Goal: Complete application form: Complete application form

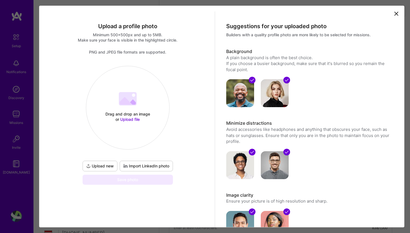
select select "NL"
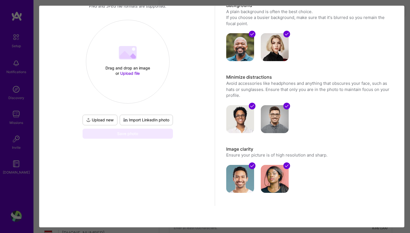
click at [129, 72] on span "Upload file" at bounding box center [130, 73] width 20 height 5
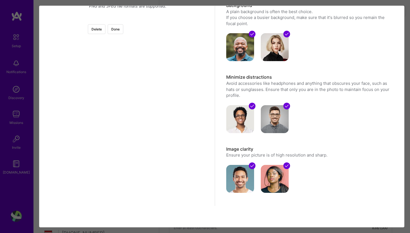
click at [162, 92] on div at bounding box center [211, 103] width 166 height 166
click at [123, 30] on button "Done" at bounding box center [116, 29] width 16 height 10
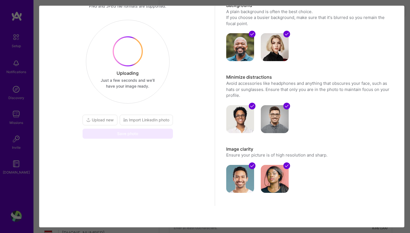
scroll to position [0, 0]
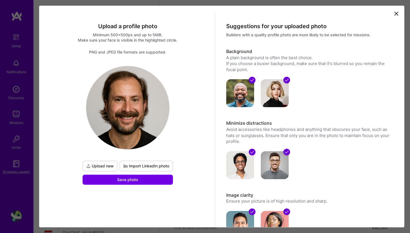
click at [124, 180] on span "Save photo" at bounding box center [127, 180] width 21 height 6
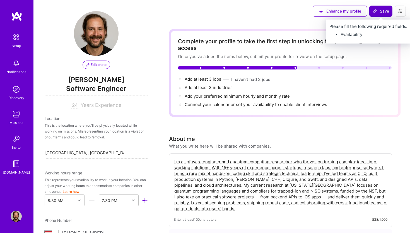
click at [379, 12] on span "Save" at bounding box center [381, 11] width 16 height 6
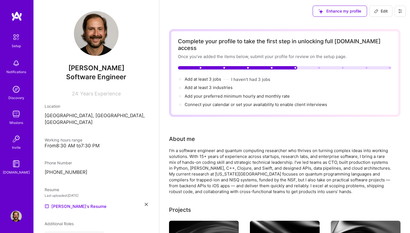
click at [400, 13] on icon at bounding box center [399, 10] width 3 height 3
click at [382, 25] on button "Settings" at bounding box center [385, 24] width 42 height 14
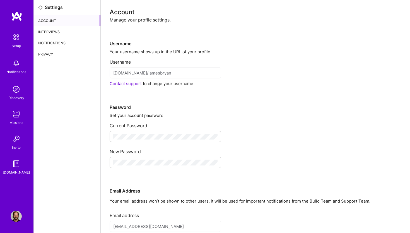
click at [62, 30] on div "Interviews" at bounding box center [67, 31] width 67 height 11
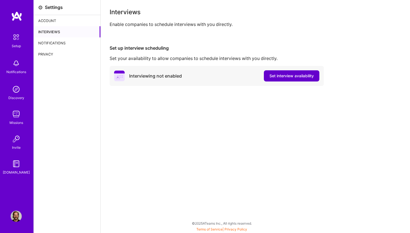
click at [279, 74] on span "Set interview availability" at bounding box center [291, 76] width 44 height 6
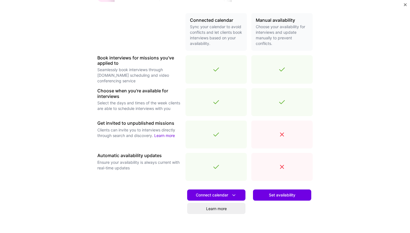
scroll to position [157, 0]
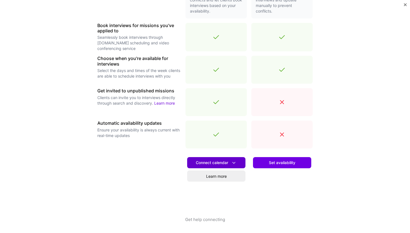
click at [235, 161] on icon at bounding box center [234, 163] width 6 height 6
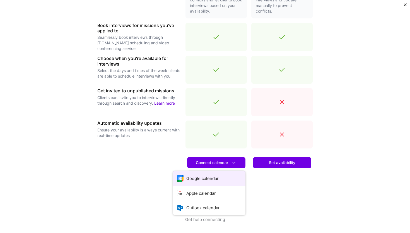
click at [210, 174] on button "Google calendar" at bounding box center [209, 178] width 72 height 15
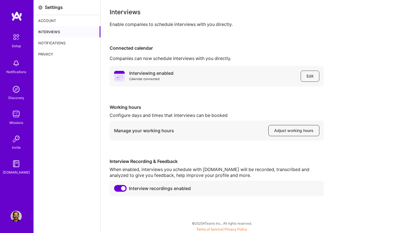
click at [293, 130] on span "Adjust working hours" at bounding box center [293, 131] width 39 height 6
click at [59, 39] on div "Notifications" at bounding box center [67, 42] width 67 height 11
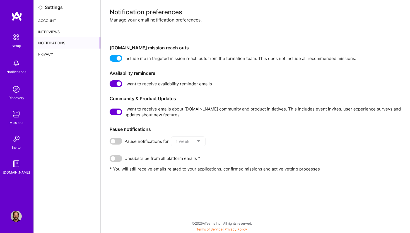
click at [18, 37] on img at bounding box center [16, 37] width 12 height 12
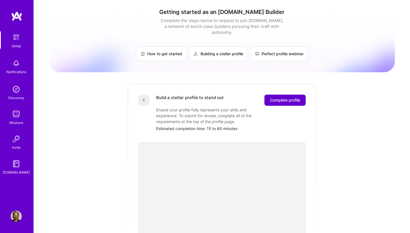
click at [290, 97] on span "Complete profile" at bounding box center [285, 100] width 30 height 6
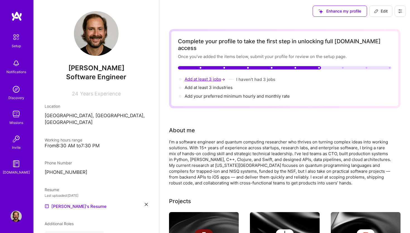
click at [205, 76] on span "Add at least 3 jobs →" at bounding box center [206, 78] width 42 height 5
select select "NL"
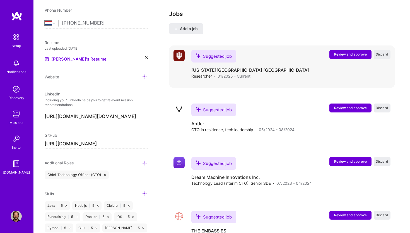
scroll to position [918, 0]
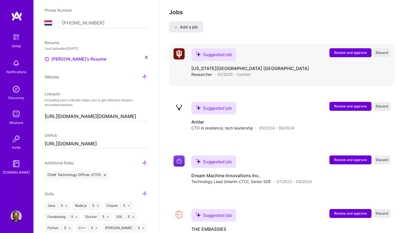
click at [342, 50] on span "Review and approve" at bounding box center [350, 52] width 33 height 5
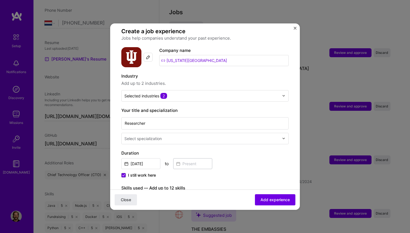
scroll to position [38, 0]
click at [219, 117] on input "Researcher" at bounding box center [204, 123] width 167 height 12
type input "Software Engineer"
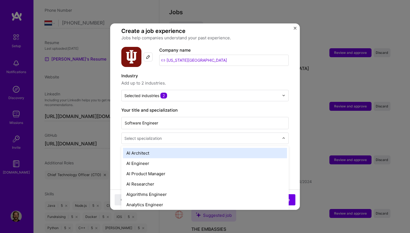
click at [231, 135] on input "text" at bounding box center [202, 138] width 156 height 6
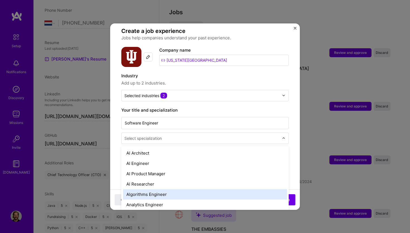
click at [205, 189] on div "Algorithms Engineer" at bounding box center [205, 194] width 164 height 10
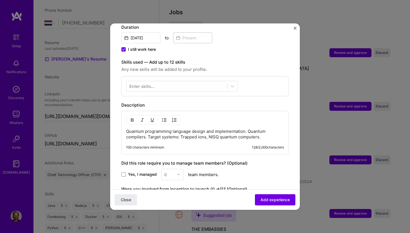
scroll to position [164, 0]
click at [171, 81] on div at bounding box center [176, 85] width 101 height 9
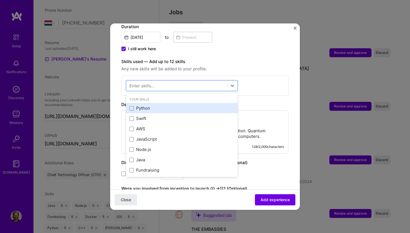
click at [134, 105] on div "Python" at bounding box center [181, 108] width 105 height 6
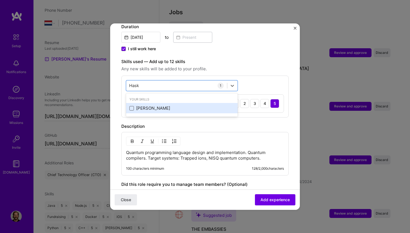
click at [133, 106] on span at bounding box center [131, 108] width 4 height 4
click at [0, 0] on input "checkbox" at bounding box center [0, 0] width 0 height 0
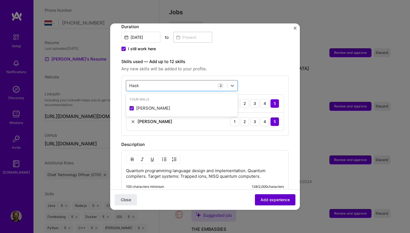
type input "Hask"
click at [277, 200] on span "Add experience" at bounding box center [274, 200] width 29 height 6
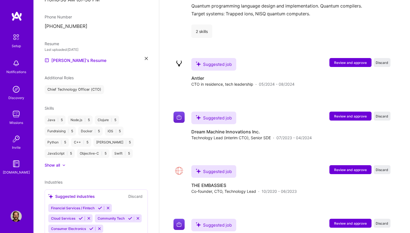
scroll to position [707, 0]
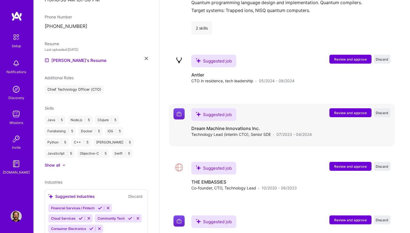
click at [337, 110] on span "Review and approve" at bounding box center [350, 112] width 33 height 5
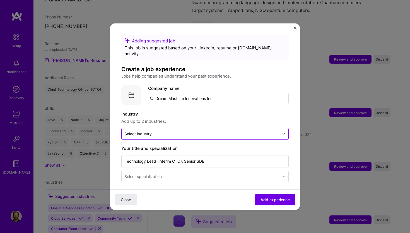
click at [199, 131] on input "text" at bounding box center [201, 134] width 155 height 6
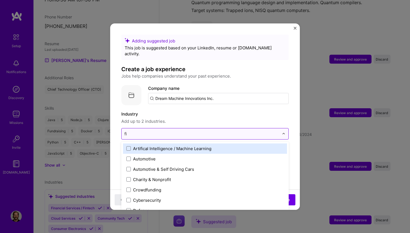
type input "fin"
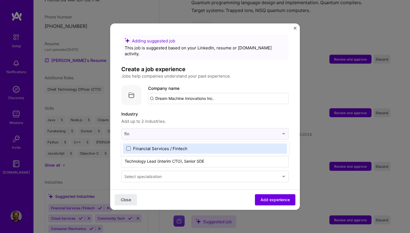
click at [127, 146] on span at bounding box center [128, 148] width 4 height 4
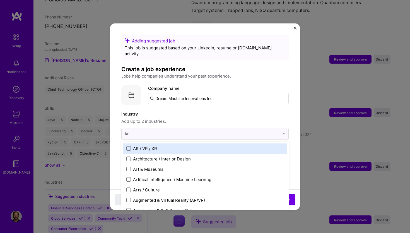
type input "Art"
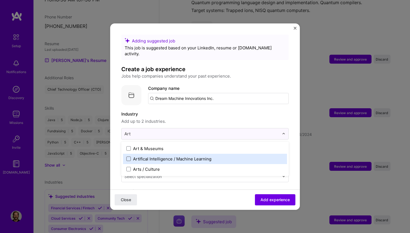
click at [129, 156] on span at bounding box center [128, 158] width 4 height 4
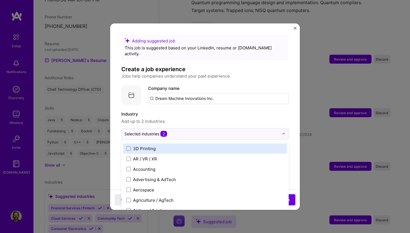
click at [264, 118] on span "Add up to 2 industries." at bounding box center [204, 121] width 167 height 7
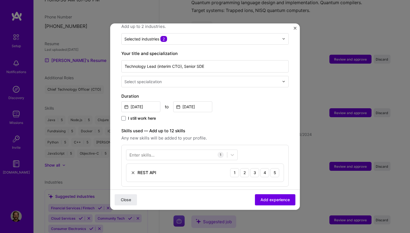
scroll to position [169, 0]
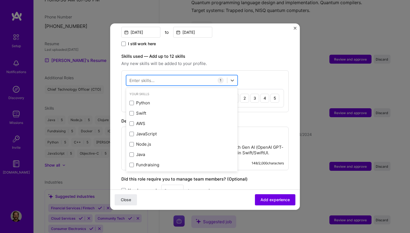
click at [176, 76] on div at bounding box center [176, 80] width 101 height 9
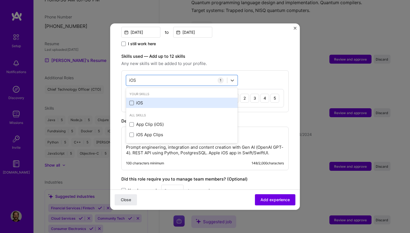
click at [132, 101] on span at bounding box center [131, 103] width 4 height 4
click at [0, 0] on input "checkbox" at bounding box center [0, 0] width 0 height 0
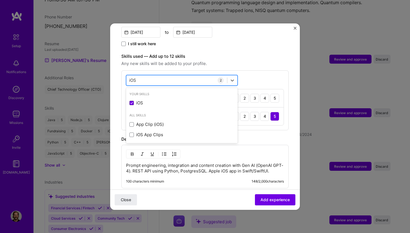
click at [146, 76] on div "iOS iOS" at bounding box center [176, 80] width 101 height 9
type input "i"
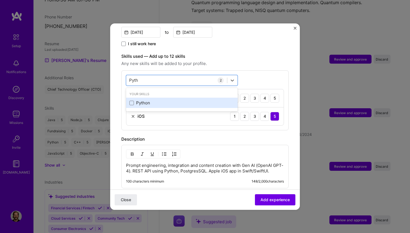
click at [134, 100] on div "Python" at bounding box center [181, 103] width 105 height 6
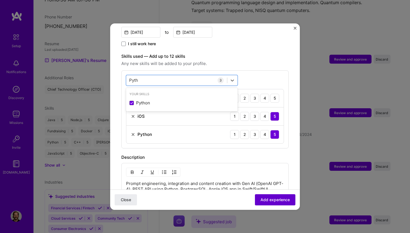
type input "Pyth"
click at [285, 198] on span "Add experience" at bounding box center [274, 200] width 29 height 6
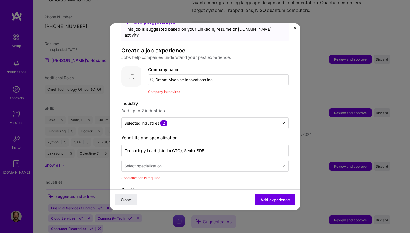
scroll to position [11, 0]
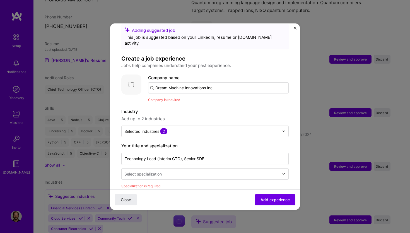
click at [229, 82] on input "Dream Machine Innovations Inc." at bounding box center [218, 87] width 141 height 11
paste input "Dream Machine Innovations Inc."
type input "Dream Machine Innovations Inc."
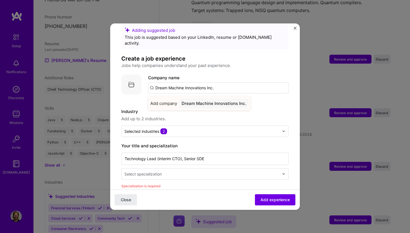
click at [210, 98] on div "Dream Machine Innovations Inc." at bounding box center [213, 103] width 69 height 10
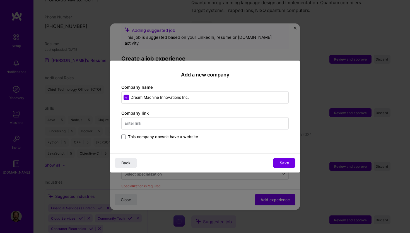
click at [202, 124] on input "text" at bounding box center [204, 123] width 167 height 12
type input "[DOMAIN_NAME]"
click at [153, 139] on span "MoreTo" at bounding box center [145, 138] width 15 height 6
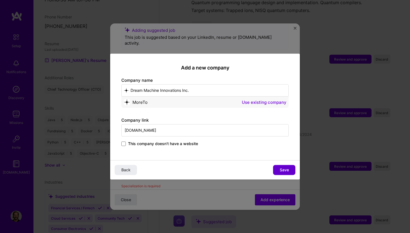
click at [278, 170] on button "Save" at bounding box center [284, 170] width 22 height 10
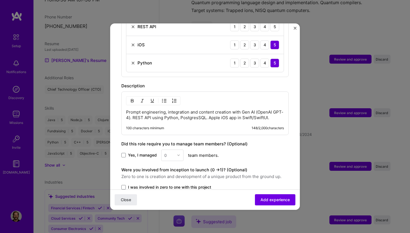
scroll to position [298, 0]
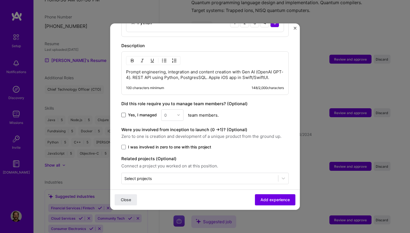
click at [123, 113] on span at bounding box center [123, 115] width 4 height 4
click at [0, 0] on input "Yes, I managed" at bounding box center [0, 0] width 0 height 0
click at [178, 113] on img at bounding box center [178, 114] width 3 height 3
click at [171, 166] on div "5" at bounding box center [172, 171] width 19 height 10
click at [125, 145] on span at bounding box center [123, 147] width 4 height 4
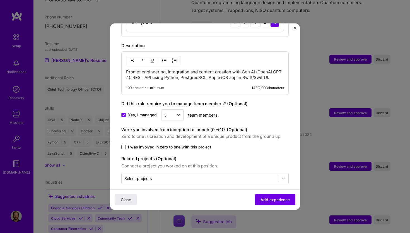
click at [0, 0] on input "I was involved in zero to one with this project" at bounding box center [0, 0] width 0 height 0
click at [281, 201] on span "Add experience" at bounding box center [274, 200] width 29 height 6
click at [278, 198] on span "Add experience" at bounding box center [274, 200] width 29 height 6
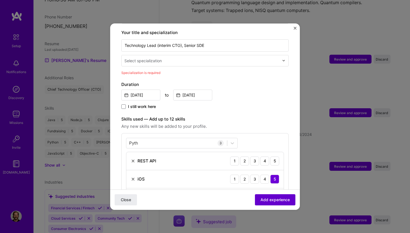
scroll to position [116, 0]
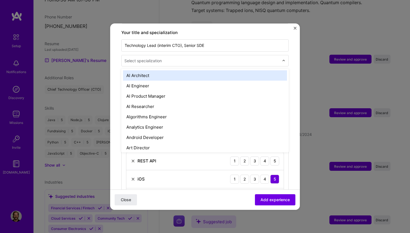
click at [166, 58] on input "text" at bounding box center [202, 61] width 156 height 6
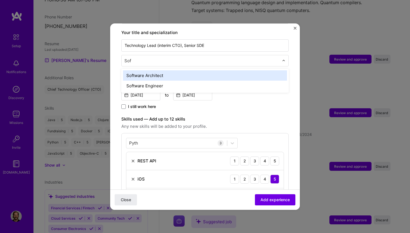
type input "Soft"
click at [144, 70] on div "Software Architect" at bounding box center [205, 75] width 164 height 10
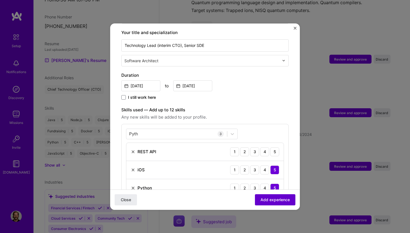
click at [283, 197] on span "Add experience" at bounding box center [274, 200] width 29 height 6
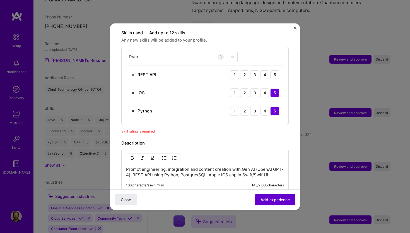
scroll to position [193, 0]
click at [276, 71] on div "5" at bounding box center [274, 74] width 9 height 9
click at [270, 201] on span "Add experience" at bounding box center [274, 200] width 29 height 6
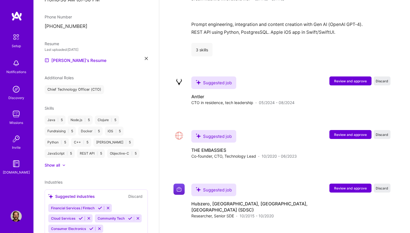
scroll to position [802, 0]
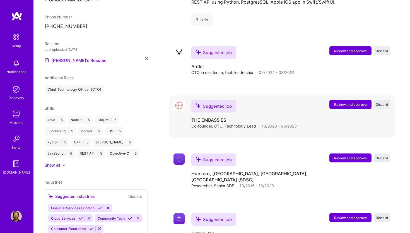
click at [340, 102] on span "Review and approve" at bounding box center [350, 104] width 33 height 5
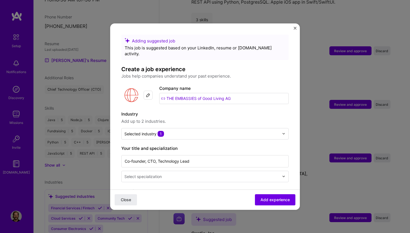
click at [242, 93] on input "THE EMBASSIES of Good Living AG" at bounding box center [223, 98] width 129 height 11
click at [207, 131] on input "text" at bounding box center [201, 134] width 155 height 6
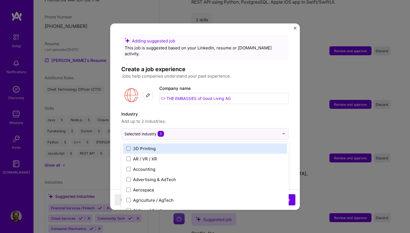
click at [204, 118] on span "Add up to 2 industries." at bounding box center [204, 121] width 167 height 7
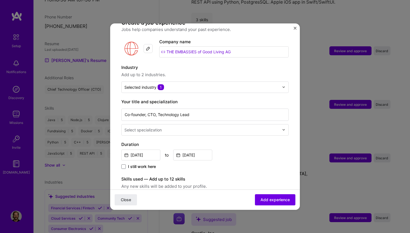
scroll to position [47, 0]
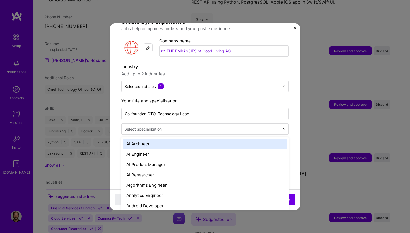
click at [202, 126] on input "text" at bounding box center [202, 129] width 156 height 6
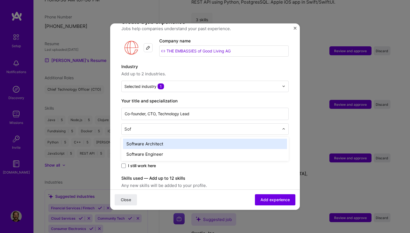
type input "Soft"
click at [160, 139] on div "Software Architect" at bounding box center [205, 144] width 164 height 10
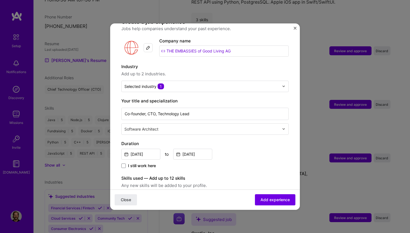
click at [176, 126] on input "text" at bounding box center [202, 129] width 156 height 6
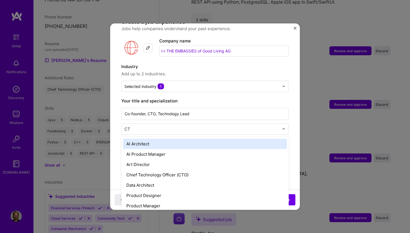
type input "CTO"
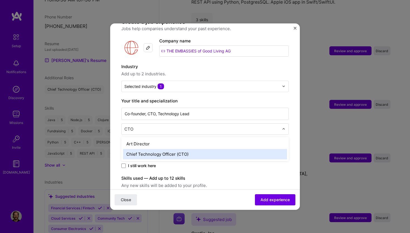
click at [142, 149] on div "Chief Technology Officer (CTO)" at bounding box center [205, 154] width 164 height 10
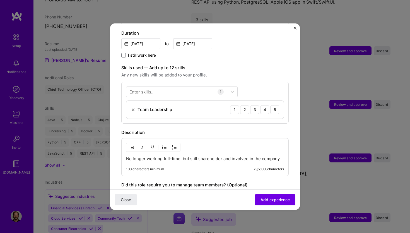
scroll to position [158, 0]
click at [186, 86] on div at bounding box center [176, 90] width 101 height 9
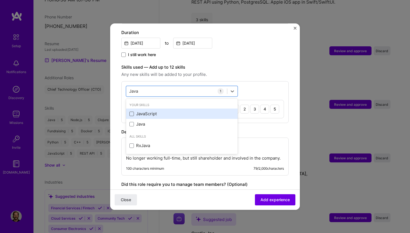
click at [132, 112] on span at bounding box center [131, 114] width 4 height 4
click at [0, 0] on input "checkbox" at bounding box center [0, 0] width 0 height 0
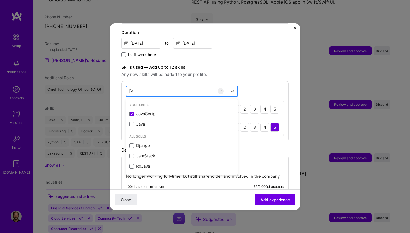
type input "J"
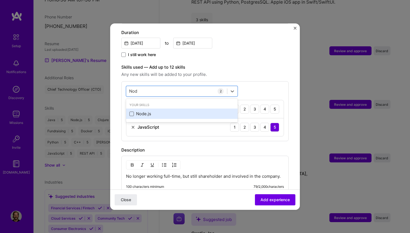
click at [132, 112] on span at bounding box center [131, 114] width 4 height 4
click at [0, 0] on input "checkbox" at bounding box center [0, 0] width 0 height 0
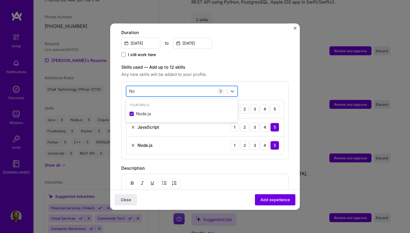
type input "N"
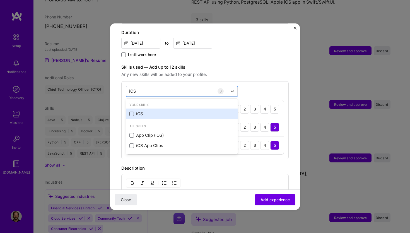
click at [132, 112] on span at bounding box center [131, 114] width 4 height 4
click at [0, 0] on input "checkbox" at bounding box center [0, 0] width 0 height 0
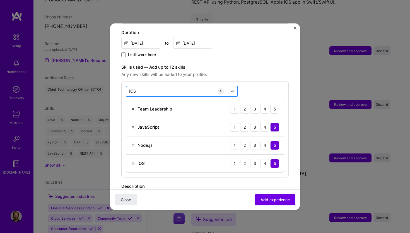
click at [154, 86] on div "iOS iOS" at bounding box center [176, 90] width 101 height 9
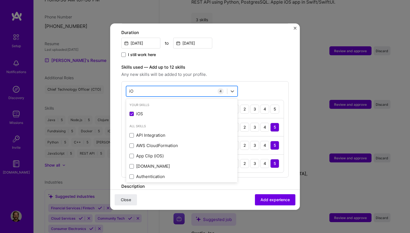
type input "i"
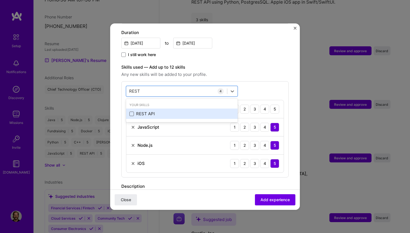
click at [131, 112] on span at bounding box center [131, 114] width 4 height 4
click at [0, 0] on input "checkbox" at bounding box center [0, 0] width 0 height 0
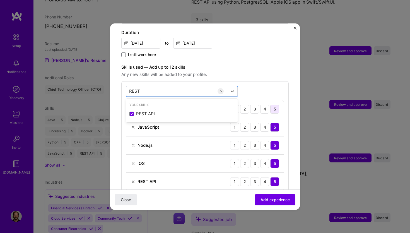
type input "REST"
click at [270, 107] on div "5" at bounding box center [274, 109] width 9 height 9
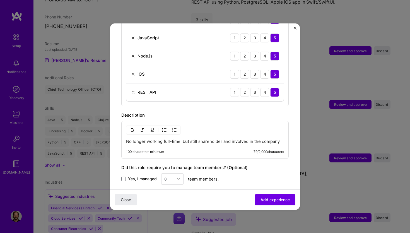
scroll to position [278, 0]
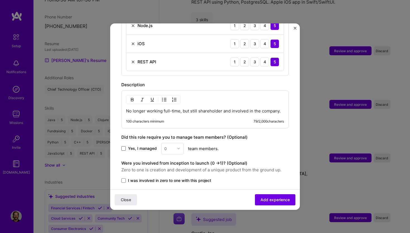
click at [124, 146] on span at bounding box center [123, 148] width 4 height 4
click at [0, 0] on input "Yes, I managed" at bounding box center [0, 0] width 0 height 0
click at [179, 147] on img at bounding box center [178, 148] width 3 height 3
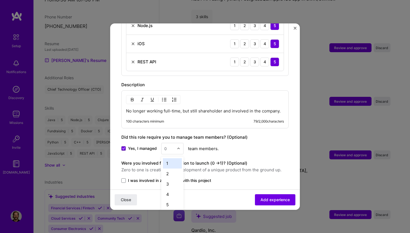
scroll to position [805, 0]
click at [172, 199] on div "5" at bounding box center [172, 204] width 19 height 10
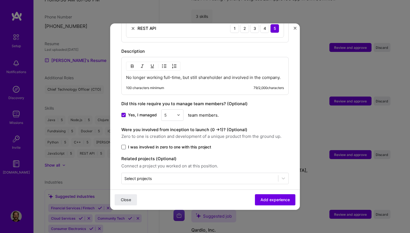
click at [126, 145] on span at bounding box center [123, 147] width 4 height 4
click at [0, 0] on input "I was involved in zero to one with this project" at bounding box center [0, 0] width 0 height 0
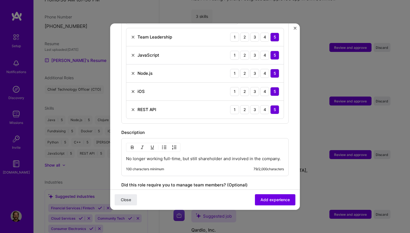
scroll to position [228, 0]
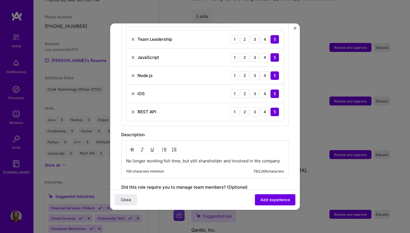
click at [196, 158] on p "No longer working full-time, but still shareholder and involved in the company." at bounding box center [205, 161] width 158 height 6
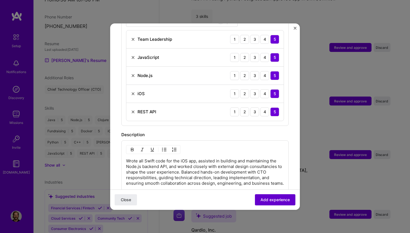
click at [269, 199] on span "Add experience" at bounding box center [274, 200] width 29 height 6
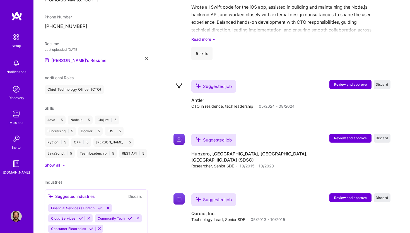
scroll to position [853, 0]
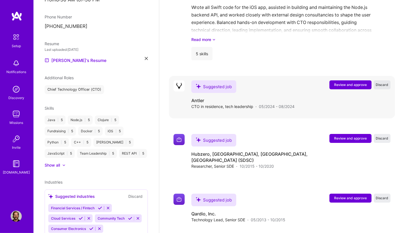
click at [383, 82] on span "Discard" at bounding box center [382, 84] width 13 height 5
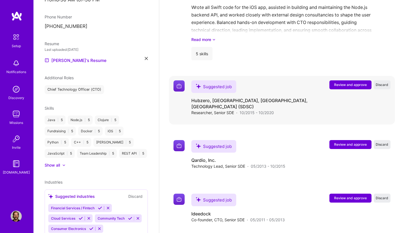
click at [351, 82] on span "Review and approve" at bounding box center [350, 84] width 33 height 5
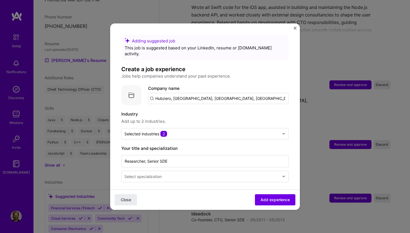
scroll to position [39, 0]
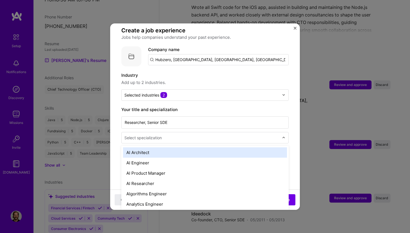
click at [189, 135] on input "text" at bounding box center [202, 138] width 156 height 6
type input "Soft"
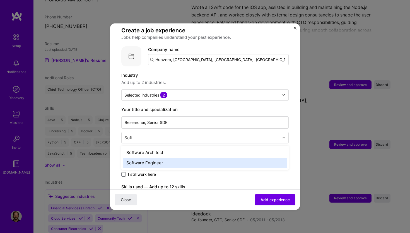
click at [147, 159] on div "Software Engineer" at bounding box center [205, 163] width 164 height 10
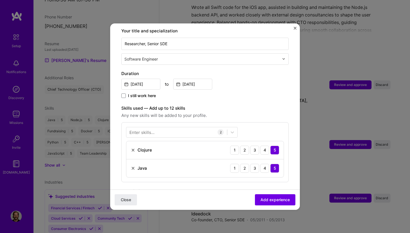
scroll to position [181, 0]
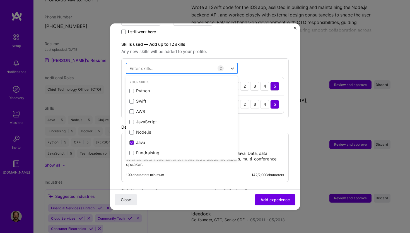
click at [161, 65] on div at bounding box center [176, 68] width 101 height 9
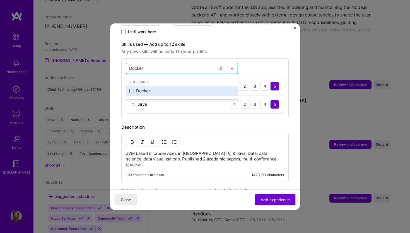
click at [132, 89] on span at bounding box center [131, 91] width 4 height 4
click at [0, 0] on input "checkbox" at bounding box center [0, 0] width 0 height 0
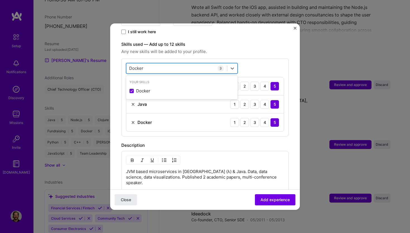
click at [168, 64] on div "Docker Docker" at bounding box center [176, 68] width 101 height 9
type input "D"
type input "A"
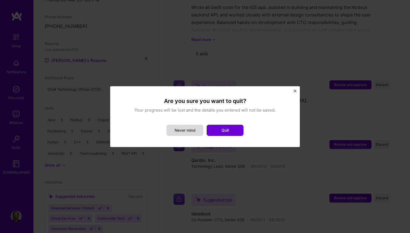
click at [183, 134] on button "Never mind" at bounding box center [184, 130] width 37 height 11
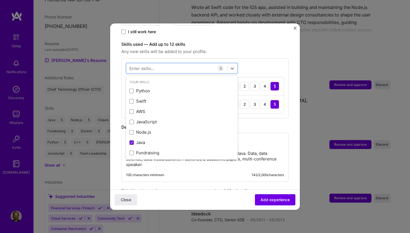
scroll to position [127, 0]
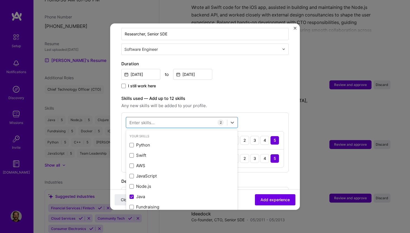
click at [241, 83] on div "I still work here" at bounding box center [204, 86] width 167 height 6
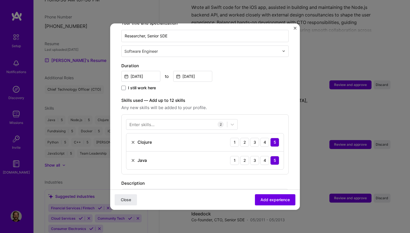
scroll to position [109, 0]
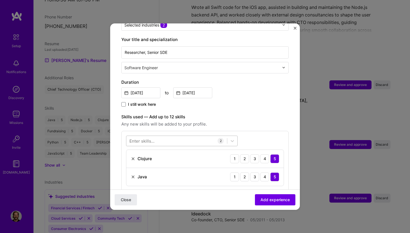
click at [170, 136] on div at bounding box center [176, 140] width 101 height 9
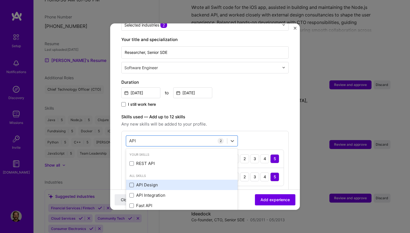
click at [132, 183] on span at bounding box center [131, 185] width 4 height 4
click at [0, 0] on input "checkbox" at bounding box center [0, 0] width 0 height 0
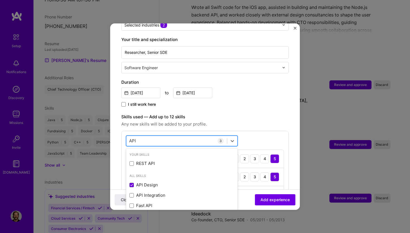
click at [152, 136] on div "API API" at bounding box center [176, 140] width 101 height 9
type input "A"
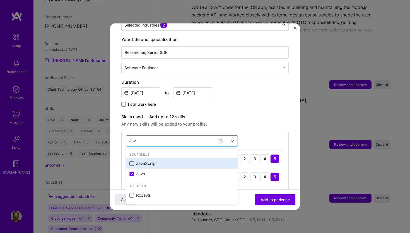
click at [131, 161] on span at bounding box center [131, 163] width 4 height 4
click at [0, 0] on input "checkbox" at bounding box center [0, 0] width 0 height 0
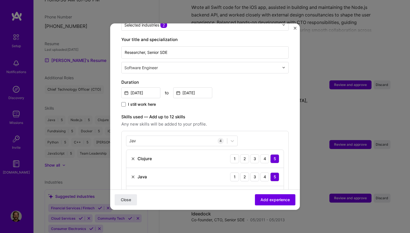
click at [245, 113] on label "Skills used — Add up to 12 skills" at bounding box center [204, 116] width 167 height 7
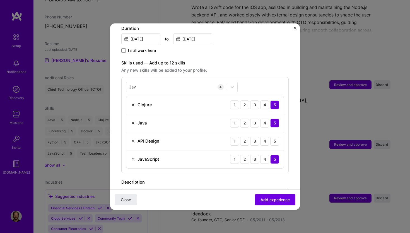
scroll to position [163, 0]
click at [276, 136] on div "5" at bounding box center [274, 140] width 9 height 9
click at [277, 201] on span "Add experience" at bounding box center [274, 200] width 29 height 6
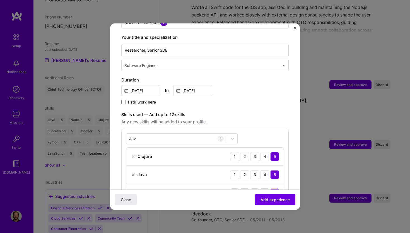
scroll to position [119, 0]
click at [171, 134] on div "[PERSON_NAME]" at bounding box center [176, 138] width 101 height 9
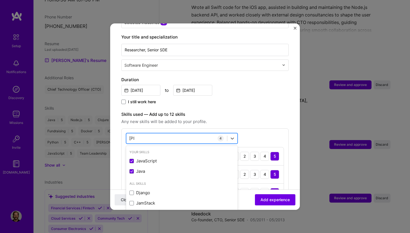
type input "J"
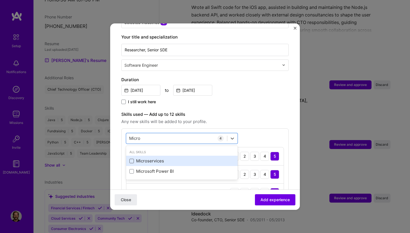
click at [133, 159] on span at bounding box center [131, 161] width 4 height 4
click at [0, 0] on input "checkbox" at bounding box center [0, 0] width 0 height 0
type input "Micro"
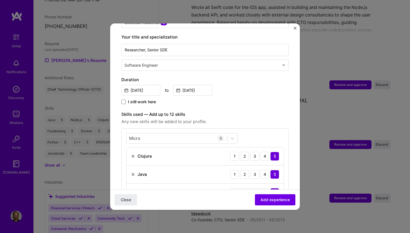
click at [265, 120] on div "Skills used — Add up to 12 skills Any new skills will be added to your profile.…" at bounding box center [204, 177] width 167 height 132
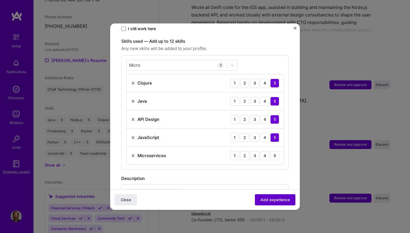
click at [279, 199] on span "Add experience" at bounding box center [274, 200] width 29 height 6
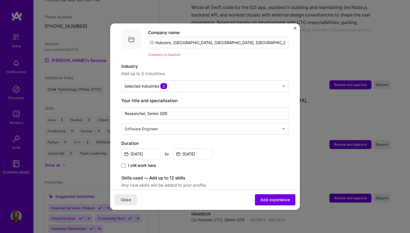
scroll to position [56, 0]
click at [176, 37] on input "Hubzero, [GEOGRAPHIC_DATA], [GEOGRAPHIC_DATA], [GEOGRAPHIC_DATA] (SDSC)" at bounding box center [218, 42] width 141 height 11
paste input "Hubzero, [GEOGRAPHIC_DATA], [GEOGRAPHIC_DATA], [GEOGRAPHIC_DATA] (SDSC)"
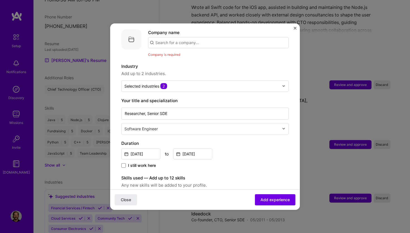
type input "Hubzero, [GEOGRAPHIC_DATA], [GEOGRAPHIC_DATA], [GEOGRAPHIC_DATA] (SDSC)"
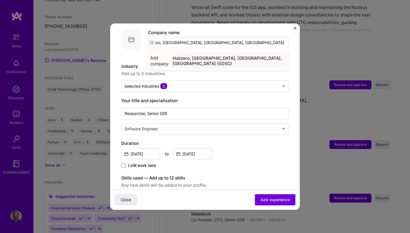
click at [194, 58] on div "Hubzero, [GEOGRAPHIC_DATA], [GEOGRAPHIC_DATA], [GEOGRAPHIC_DATA] (SDSC)" at bounding box center [228, 60] width 116 height 15
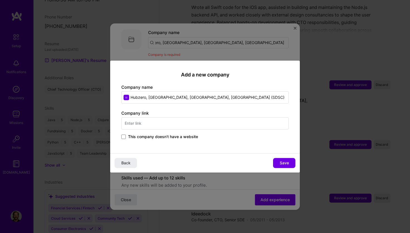
click at [229, 122] on input "text" at bounding box center [204, 123] width 167 height 12
type input "[DOMAIN_NAME]"
click at [189, 141] on div "Hubzero® Platform for Scientific Collaboration [DOMAIN_NAME]" at bounding box center [183, 140] width 91 height 10
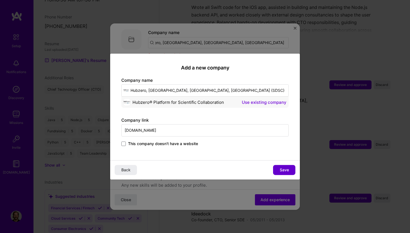
click at [284, 169] on span "Save" at bounding box center [284, 170] width 9 height 6
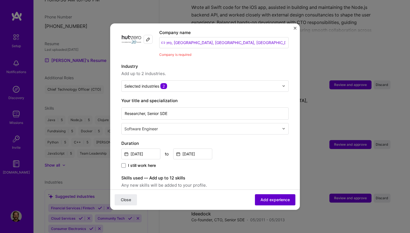
click at [281, 200] on span "Add experience" at bounding box center [274, 200] width 29 height 6
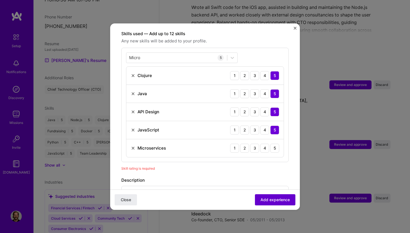
scroll to position [193, 0]
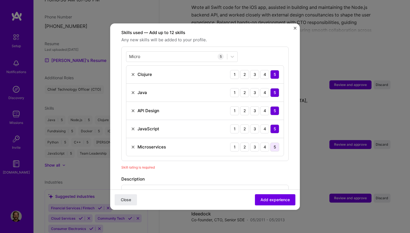
click at [273, 142] on div "5" at bounding box center [274, 146] width 9 height 9
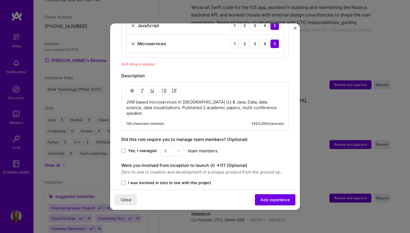
scroll to position [326, 0]
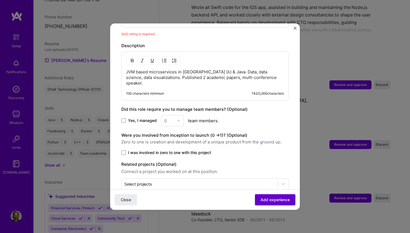
click at [274, 198] on span "Add experience" at bounding box center [274, 200] width 29 height 6
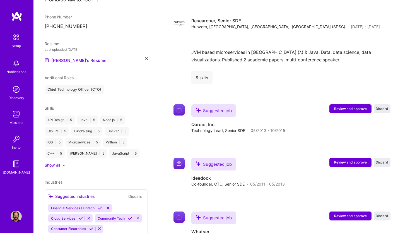
scroll to position [914, 0]
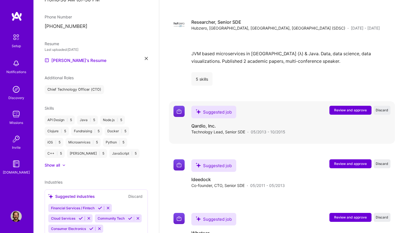
click at [347, 108] on span "Review and approve" at bounding box center [350, 110] width 33 height 5
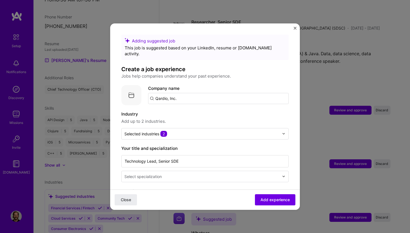
click at [196, 93] on input "Qardio, Inc." at bounding box center [218, 98] width 141 height 11
paste input "Qardio, Inc."
type input "Qardio, Inc."
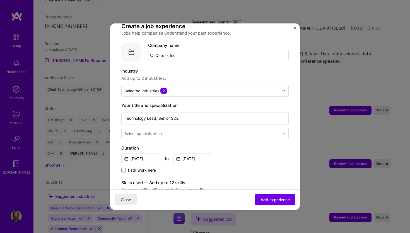
scroll to position [44, 0]
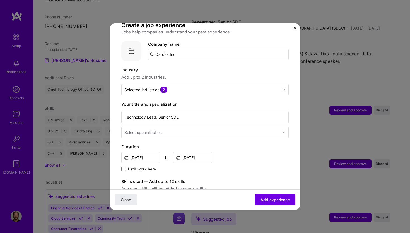
click at [186, 129] on input "text" at bounding box center [202, 132] width 156 height 6
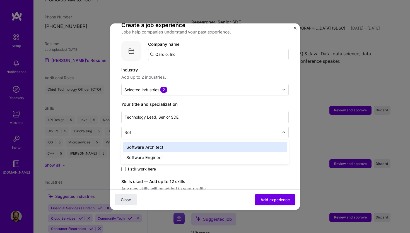
type input "Soft"
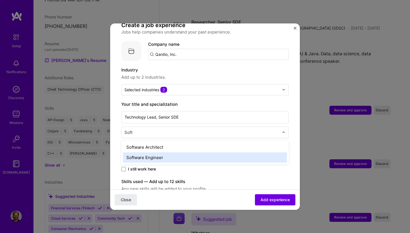
click at [166, 152] on div "Software Engineer" at bounding box center [205, 157] width 164 height 10
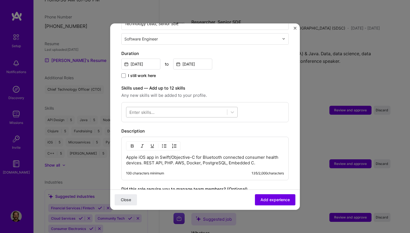
scroll to position [139, 0]
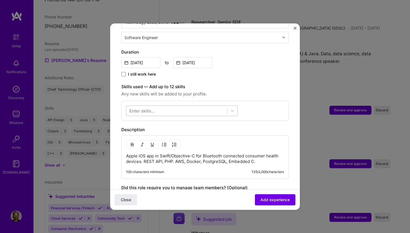
click at [163, 106] on div at bounding box center [176, 110] width 101 height 9
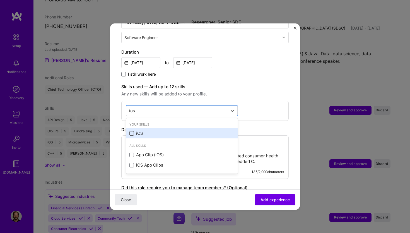
click at [132, 131] on span at bounding box center [131, 133] width 4 height 4
click at [0, 0] on input "checkbox" at bounding box center [0, 0] width 0 height 0
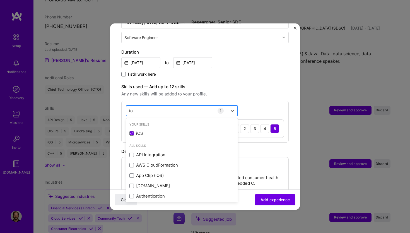
type input "i"
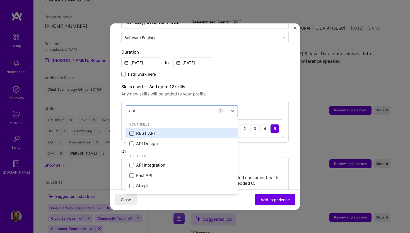
click at [131, 131] on span at bounding box center [131, 133] width 4 height 4
click at [0, 0] on input "checkbox" at bounding box center [0, 0] width 0 height 0
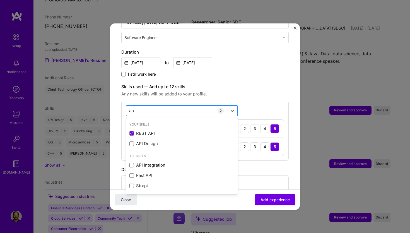
type input "a"
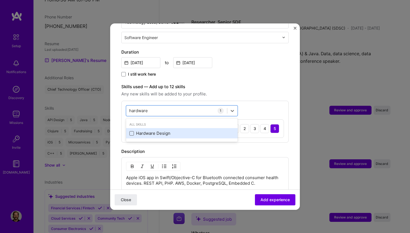
click at [132, 131] on span at bounding box center [131, 133] width 4 height 4
click at [0, 0] on input "checkbox" at bounding box center [0, 0] width 0 height 0
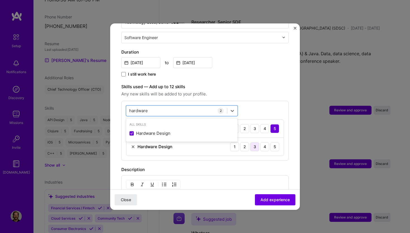
click at [254, 142] on div "3" at bounding box center [254, 146] width 9 height 9
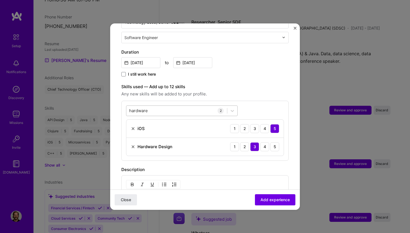
click at [183, 106] on div "hardware hardware" at bounding box center [176, 110] width 101 height 9
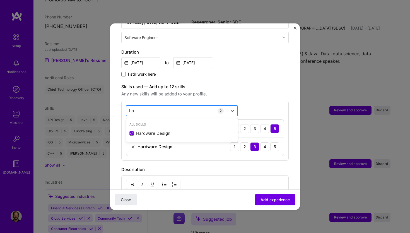
type input "h"
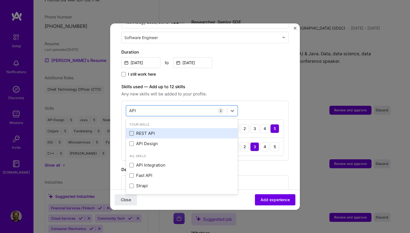
click at [133, 131] on span at bounding box center [131, 133] width 4 height 4
click at [0, 0] on input "checkbox" at bounding box center [0, 0] width 0 height 0
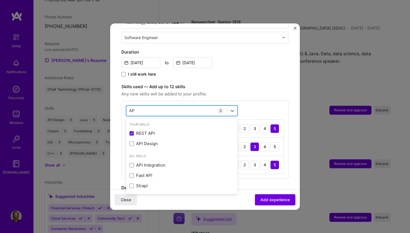
type input "A"
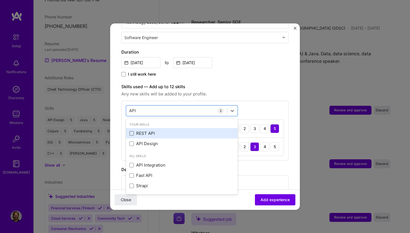
click at [131, 131] on span at bounding box center [131, 133] width 4 height 4
click at [0, 0] on input "checkbox" at bounding box center [0, 0] width 0 height 0
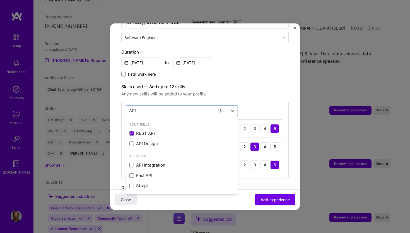
type input "API"
click at [273, 77] on div "Adding suggested job This job is suggested based on your LinkedIn, resume or [D…" at bounding box center [204, 111] width 167 height 430
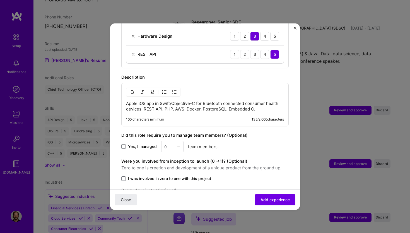
scroll to position [281, 0]
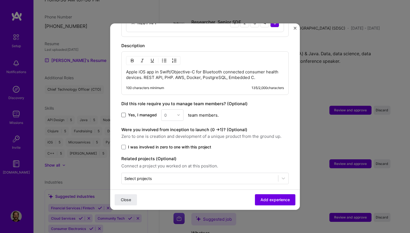
click at [122, 113] on span at bounding box center [123, 115] width 4 height 4
click at [0, 0] on input "Yes, I managed" at bounding box center [0, 0] width 0 height 0
click at [180, 111] on div at bounding box center [180, 115] width 6 height 11
click at [174, 166] on div "5" at bounding box center [172, 171] width 19 height 10
click at [151, 144] on span "I was involved in zero to one with this project" at bounding box center [169, 147] width 83 height 6
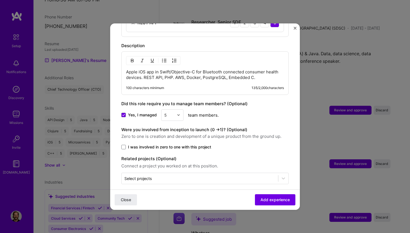
click at [0, 0] on input "I was involved in zero to one with this project" at bounding box center [0, 0] width 0 height 0
click at [282, 199] on span "Add experience" at bounding box center [274, 200] width 29 height 6
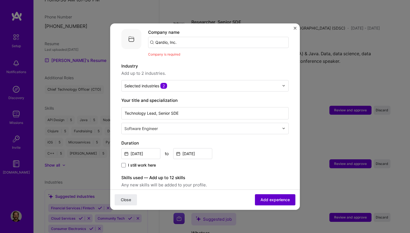
scroll to position [56, 0]
click at [193, 37] on input "Qardio, Inc." at bounding box center [218, 42] width 141 height 11
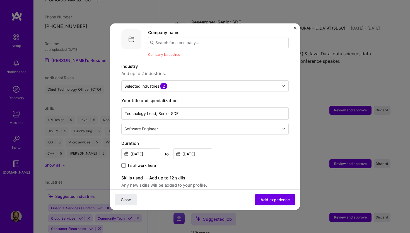
paste input "Qardio, Inc."
type input "Q"
click at [191, 53] on div "Qardio, Inc. [DOMAIN_NAME]" at bounding box center [190, 59] width 84 height 16
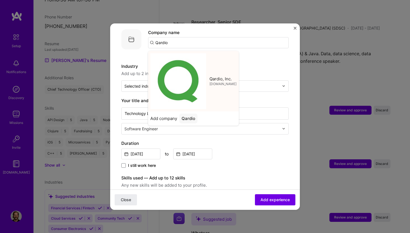
type input "Qardio, Inc."
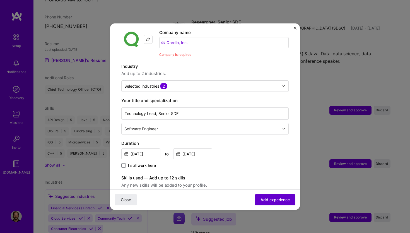
click at [267, 198] on span "Add experience" at bounding box center [274, 200] width 29 height 6
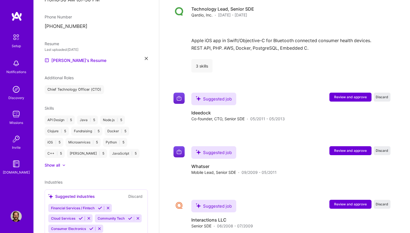
scroll to position [1020, 0]
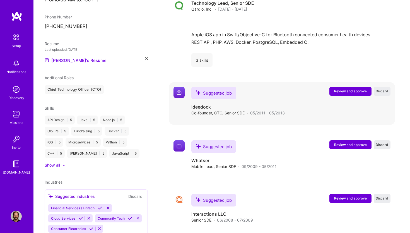
click at [345, 89] on span "Review and approve" at bounding box center [350, 91] width 33 height 5
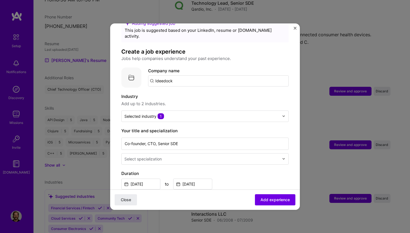
scroll to position [17, 0]
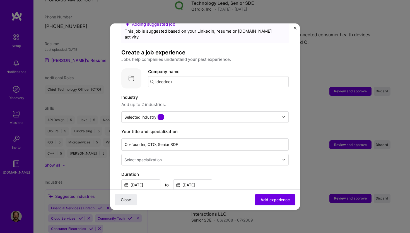
click at [193, 76] on input "Ideedock" at bounding box center [218, 81] width 141 height 11
paste input "Ideedock"
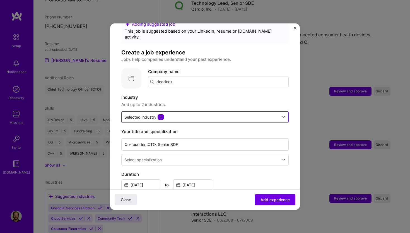
click at [174, 113] on div at bounding box center [201, 116] width 155 height 7
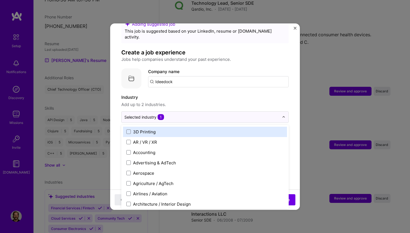
click at [183, 94] on label "Industry" at bounding box center [204, 97] width 167 height 7
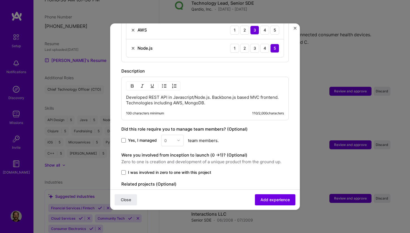
scroll to position [263, 0]
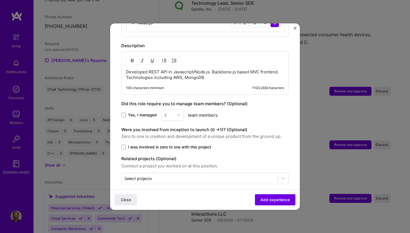
click at [164, 144] on span "I was involved in zero to one with this project" at bounding box center [169, 147] width 83 height 6
click at [0, 0] on input "I was involved in zero to one with this project" at bounding box center [0, 0] width 0 height 0
click at [132, 112] on span "Yes, I managed" at bounding box center [142, 115] width 29 height 6
click at [0, 0] on input "Yes, I managed" at bounding box center [0, 0] width 0 height 0
click at [165, 112] on div "0" at bounding box center [165, 115] width 3 height 6
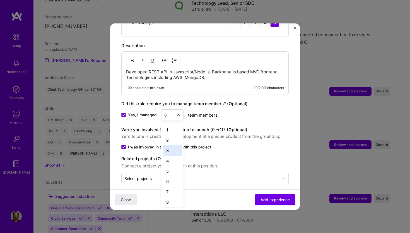
click at [181, 146] on div "3" at bounding box center [172, 150] width 19 height 10
click at [275, 199] on span "Add experience" at bounding box center [274, 200] width 29 height 6
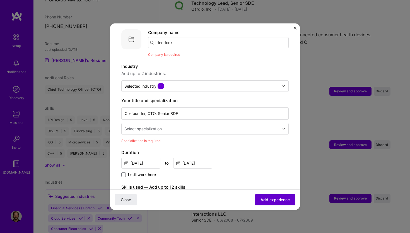
scroll to position [56, 0]
click at [185, 39] on input "Ideedock" at bounding box center [218, 42] width 141 height 11
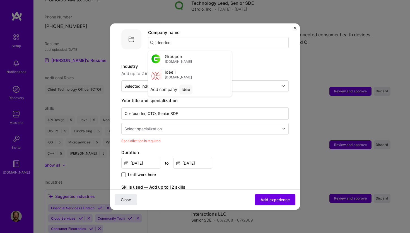
type input "Ideedock"
click at [195, 54] on div "Ideedock" at bounding box center [190, 58] width 23 height 10
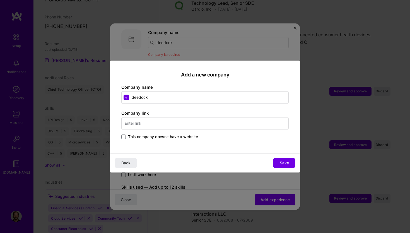
click at [167, 123] on input "text" at bounding box center [204, 123] width 167 height 12
type input "[DOMAIN_NAME]"
click at [170, 137] on span "This company doesn't have a website" at bounding box center [163, 137] width 70 height 6
click at [0, 0] on input "This company doesn't have a website" at bounding box center [0, 0] width 0 height 0
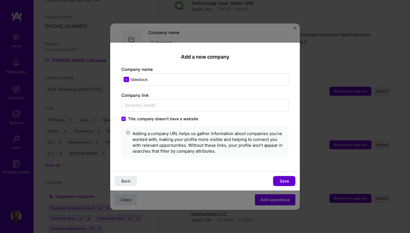
click at [275, 180] on button "Save" at bounding box center [284, 181] width 22 height 10
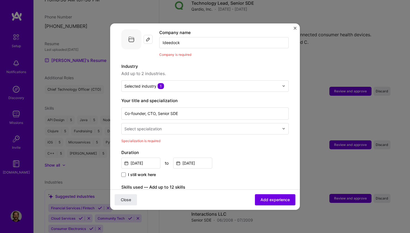
click at [176, 126] on input "text" at bounding box center [202, 129] width 156 height 6
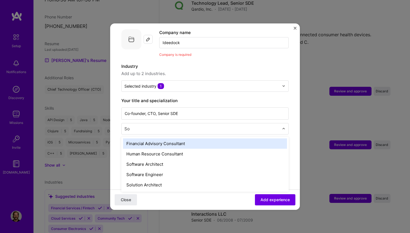
type input "Sof"
click at [154, 138] on div "Software Architect" at bounding box center [205, 143] width 164 height 10
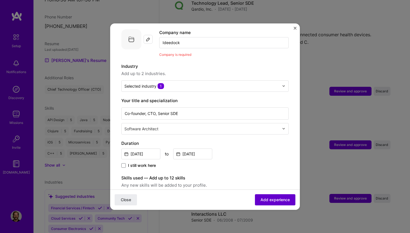
click at [273, 200] on span "Add experience" at bounding box center [274, 200] width 29 height 6
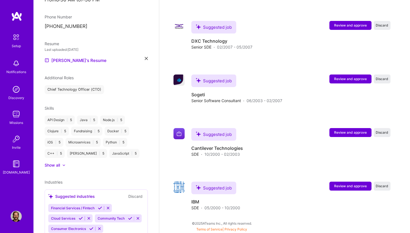
scroll to position [1273, 0]
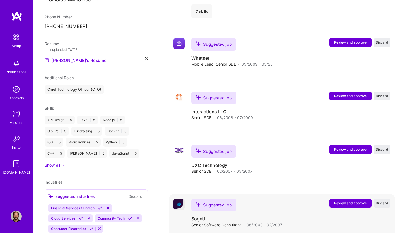
click at [287, 91] on div "Suggested job Interactions LLC Senior SDE · 06/2008 - 07/2009 Review and approv…" at bounding box center [290, 105] width 199 height 29
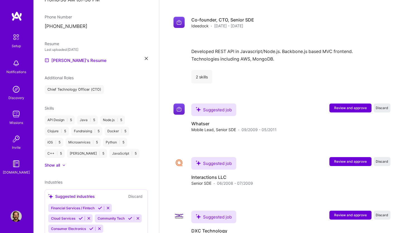
scroll to position [1089, 0]
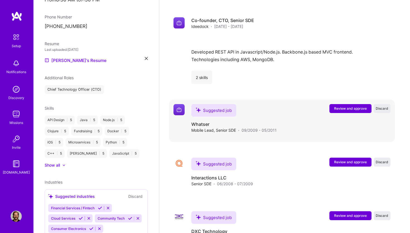
click at [346, 106] on span "Review and approve" at bounding box center [350, 108] width 33 height 5
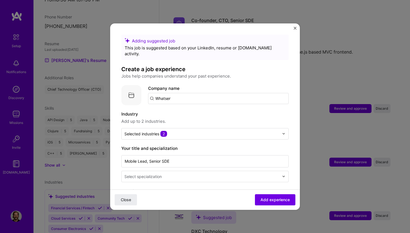
scroll to position [54, 0]
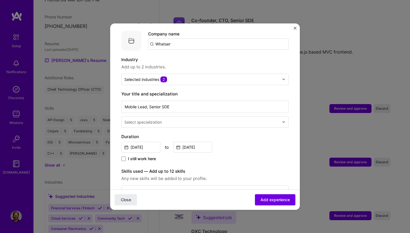
click at [219, 119] on div at bounding box center [202, 122] width 156 height 7
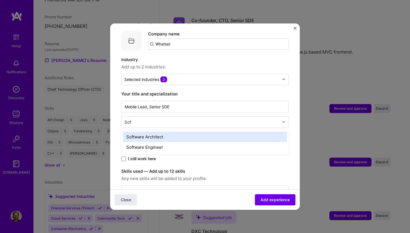
type input "Soft"
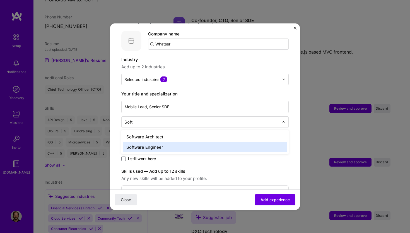
click at [192, 142] on div "Software Engineer" at bounding box center [205, 147] width 164 height 10
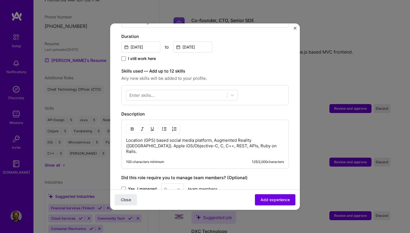
scroll to position [155, 0]
click at [177, 90] on div at bounding box center [176, 94] width 101 height 9
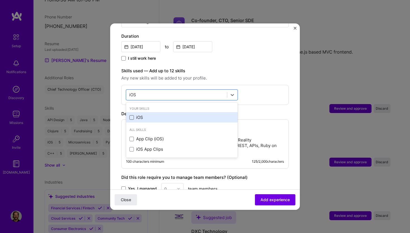
click at [131, 115] on span at bounding box center [131, 117] width 4 height 4
click at [0, 0] on input "checkbox" at bounding box center [0, 0] width 0 height 0
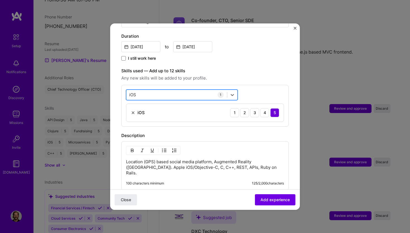
click at [191, 90] on div "iOS iOS" at bounding box center [176, 94] width 101 height 9
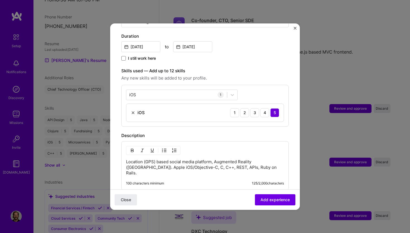
click at [262, 85] on div "iOS iOS 1 iOS 1 2 3 4 5" at bounding box center [204, 106] width 167 height 42
click at [195, 85] on div "iOS iOS 1 iOS 1 2 3 4 5" at bounding box center [204, 106] width 167 height 42
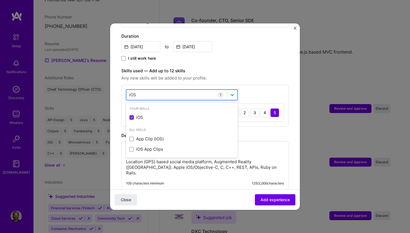
click at [195, 90] on div "iOS iOS" at bounding box center [176, 94] width 101 height 9
type input "i"
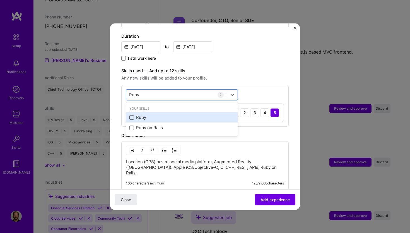
click at [132, 115] on span at bounding box center [131, 117] width 4 height 4
click at [0, 0] on input "checkbox" at bounding box center [0, 0] width 0 height 0
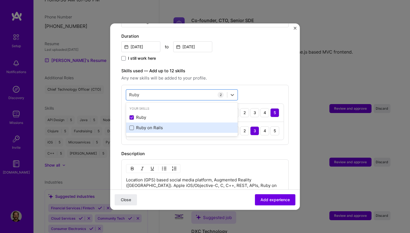
click at [132, 125] on span at bounding box center [131, 127] width 4 height 4
click at [0, 0] on input "checkbox" at bounding box center [0, 0] width 0 height 0
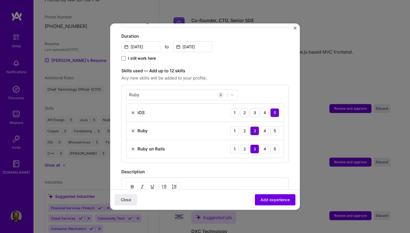
click at [272, 85] on div "[PERSON_NAME] 3 iOS 1 2 3 4 5 Ruby 1 2 3 4 5 Ruby on Rails 1 2 3 4 5" at bounding box center [204, 124] width 167 height 78
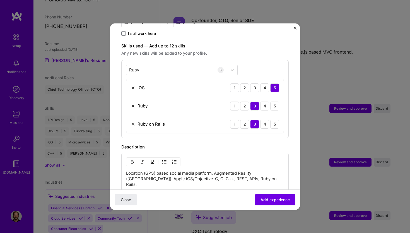
scroll to position [180, 0]
click at [180, 65] on div "[PERSON_NAME]" at bounding box center [176, 69] width 101 height 9
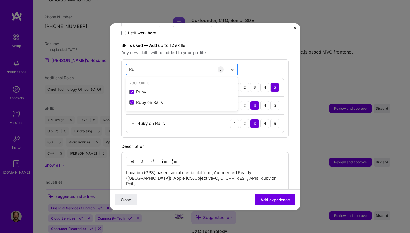
type input "R"
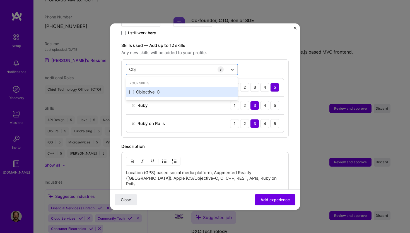
click at [132, 90] on span at bounding box center [131, 92] width 4 height 4
click at [0, 0] on input "checkbox" at bounding box center [0, 0] width 0 height 0
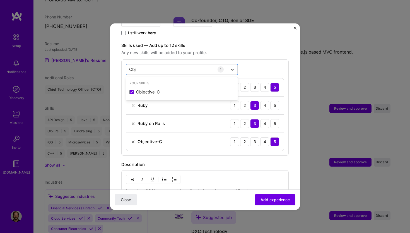
type input "Obj"
click at [236, 161] on div "Description" at bounding box center [204, 164] width 167 height 7
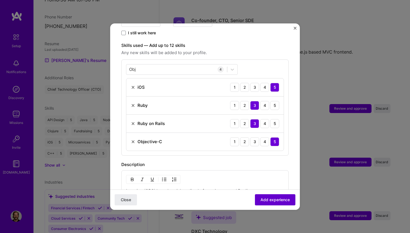
click at [284, 201] on span "Add experience" at bounding box center [274, 200] width 29 height 6
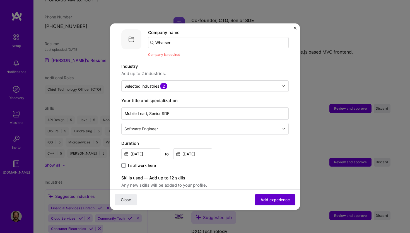
scroll to position [56, 0]
click at [217, 37] on input "Whatser" at bounding box center [218, 42] width 141 height 11
type input "Whatser"
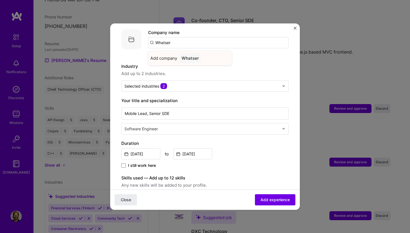
click at [186, 54] on div "Whatser" at bounding box center [190, 58] width 22 height 10
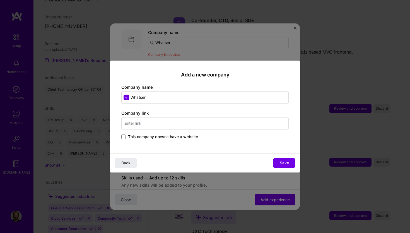
click at [137, 138] on span "This company doesn't have a website" at bounding box center [163, 137] width 70 height 6
click at [0, 0] on input "This company doesn't have a website" at bounding box center [0, 0] width 0 height 0
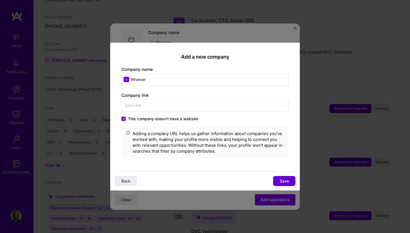
click at [290, 182] on button "Save" at bounding box center [284, 181] width 22 height 10
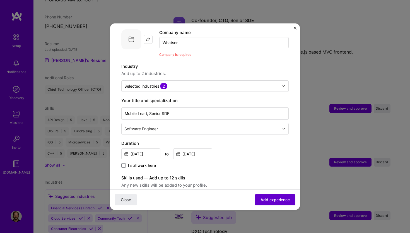
click at [282, 200] on span "Add experience" at bounding box center [274, 200] width 29 height 6
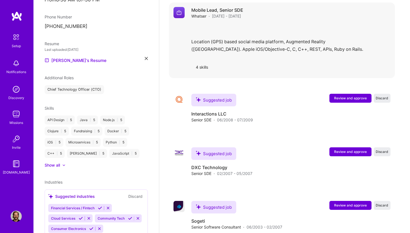
scroll to position [1187, 0]
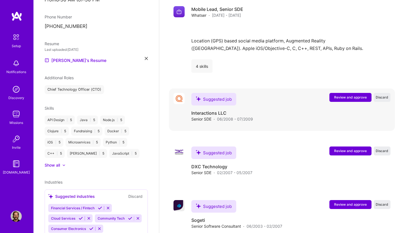
click at [343, 95] on span "Review and approve" at bounding box center [350, 97] width 33 height 5
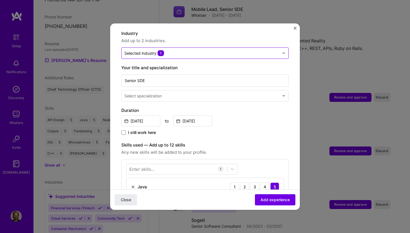
scroll to position [82, 0]
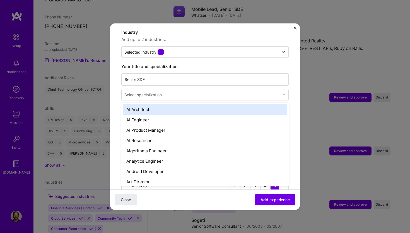
click at [195, 92] on input "text" at bounding box center [202, 95] width 156 height 6
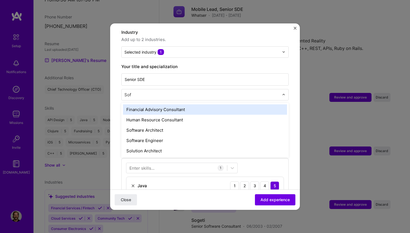
type input "Soft"
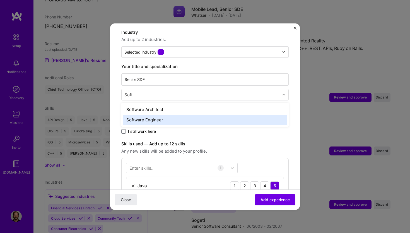
click at [164, 115] on div "Software Engineer" at bounding box center [205, 120] width 164 height 10
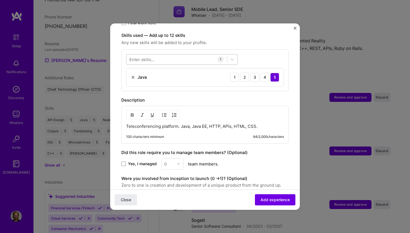
scroll to position [191, 0]
click at [166, 54] on div at bounding box center [176, 58] width 101 height 9
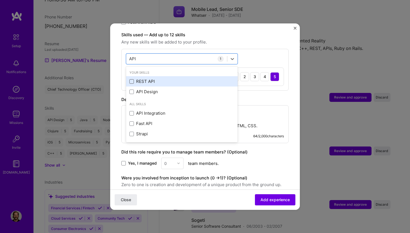
click at [131, 79] on span at bounding box center [131, 81] width 4 height 4
click at [0, 0] on input "checkbox" at bounding box center [0, 0] width 0 height 0
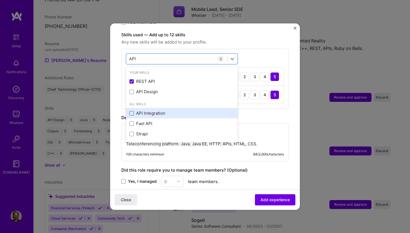
click at [130, 111] on span at bounding box center [131, 113] width 4 height 4
click at [0, 0] on input "checkbox" at bounding box center [0, 0] width 0 height 0
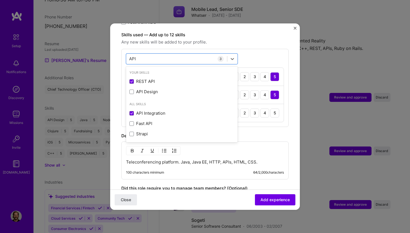
type input "API"
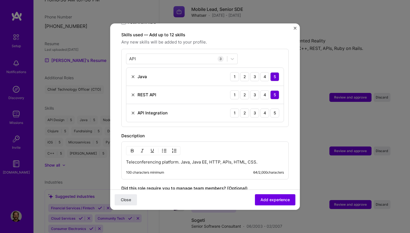
click at [287, 119] on div "Adding suggested job This job is suggested based on your LinkedIn, resume or [D…" at bounding box center [204, 56] width 167 height 425
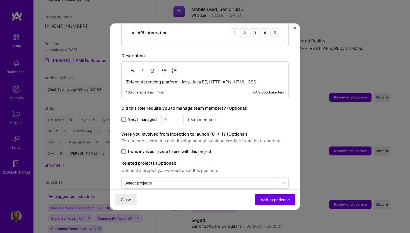
scroll to position [275, 0]
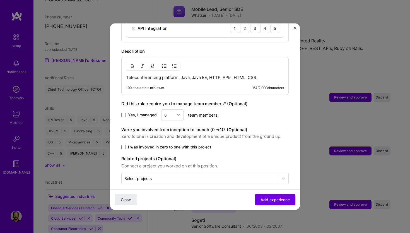
click at [184, 144] on span "I was involved in zero to one with this project" at bounding box center [169, 147] width 83 height 6
click at [0, 0] on input "I was involved in zero to one with this project" at bounding box center [0, 0] width 0 height 0
click at [273, 199] on span "Add experience" at bounding box center [274, 200] width 29 height 6
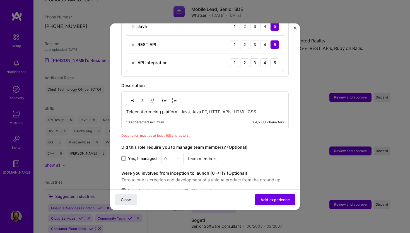
scroll to position [240, 0]
click at [265, 110] on p "Teleconferencing platform. Java, Java EE, HTTP, APIs, HTML, CSS." at bounding box center [205, 113] width 158 height 6
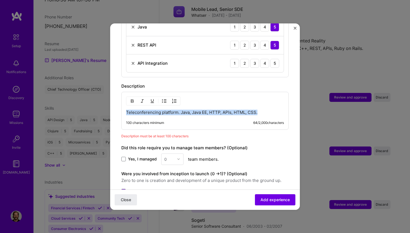
click at [265, 110] on p "Teleconferencing platform. Java, Java EE, HTTP, APIs, HTML, CSS." at bounding box center [205, 113] width 158 height 6
copy p "Teleconferencing platform. Java, Java EE, HTTP, APIs, HTML, CSS."
click at [173, 110] on p "Teleconferencing platform. Java, Java EE, HTTP, APIs, HTML, CSS." at bounding box center [205, 113] width 158 height 6
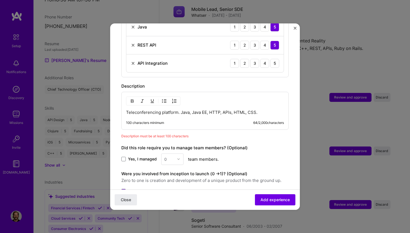
click at [173, 110] on p "Teleconferencing platform. Java, Java EE, HTTP, APIs, HTML, CSS." at bounding box center [205, 113] width 158 height 6
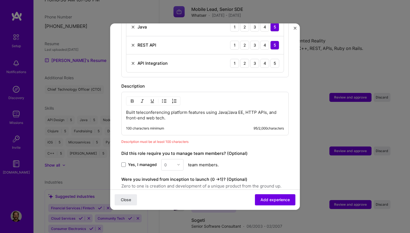
click at [169, 110] on p "Built teleconferencing platform features using Java/Java EE, HTTP APIs, and fro…" at bounding box center [205, 115] width 158 height 11
click at [231, 110] on p "Built teleconferencing platform features using Java/Java EE, HTTP APIs, and fro…" at bounding box center [205, 115] width 158 height 11
click at [127, 110] on p "Built teleconferencing platform features using Java/Java EE, HTTP APIs, and fro…" at bounding box center [205, 115] width 158 height 11
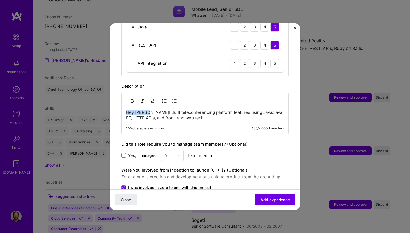
drag, startPoint x: 146, startPoint y: 106, endPoint x: 119, endPoint y: 106, distance: 27.1
click at [119, 106] on form "Adding suggested job This job is suggested based on your LinkedIn, resume or [D…" at bounding box center [205, 25] width 190 height 462
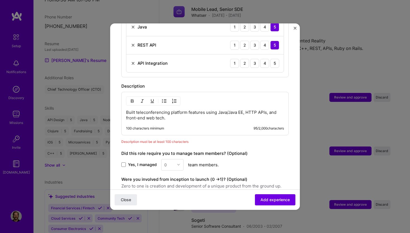
click at [186, 110] on p "Built teleconferencing platform features using Java/Java EE, HTTP APIs, and fro…" at bounding box center [205, 115] width 158 height 11
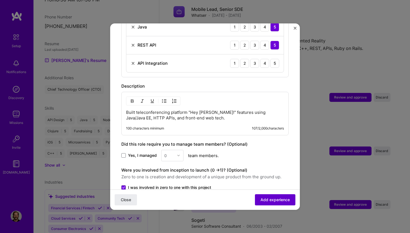
click at [269, 199] on span "Add experience" at bounding box center [274, 200] width 29 height 6
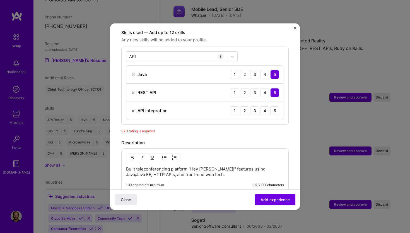
scroll to position [193, 0]
click at [275, 106] on div "5" at bounding box center [274, 110] width 9 height 9
click at [271, 201] on span "Add experience" at bounding box center [274, 200] width 29 height 6
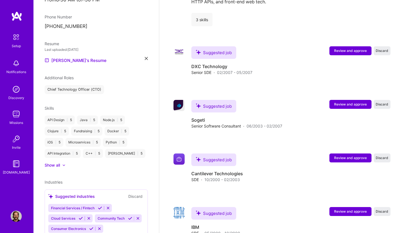
scroll to position [1306, 0]
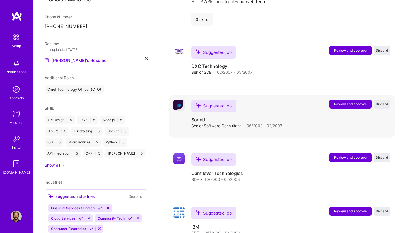
click at [346, 101] on span "Review and approve" at bounding box center [350, 103] width 33 height 5
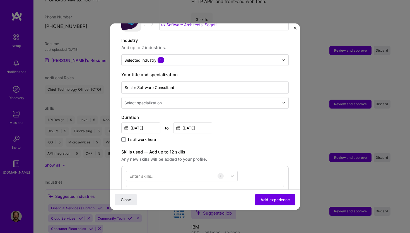
scroll to position [73, 0]
click at [217, 101] on input "text" at bounding box center [202, 104] width 156 height 6
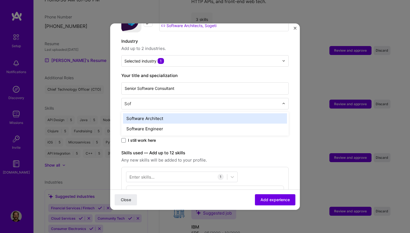
type input "Soft"
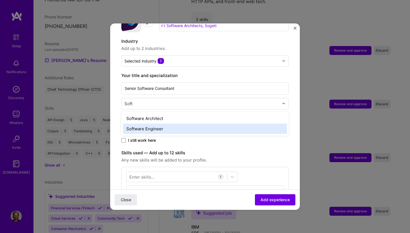
click at [134, 124] on div "Software Engineer" at bounding box center [205, 129] width 164 height 10
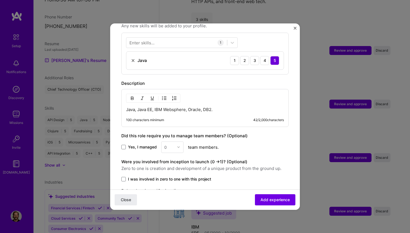
scroll to position [207, 0]
click at [272, 199] on span "Add experience" at bounding box center [274, 200] width 29 height 6
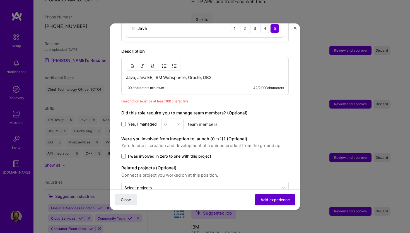
scroll to position [239, 0]
click at [224, 75] on p "Java, Java EE, IBM Websphere, Oracle, DB2." at bounding box center [205, 78] width 158 height 6
copy p "Java, Java EE, IBM Websphere, Oracle, DB2."
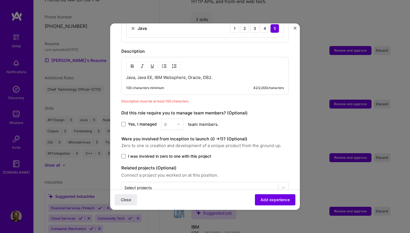
click at [224, 75] on p "Java, Java EE, IBM Websphere, Oracle, DB2." at bounding box center [205, 78] width 158 height 6
paste div
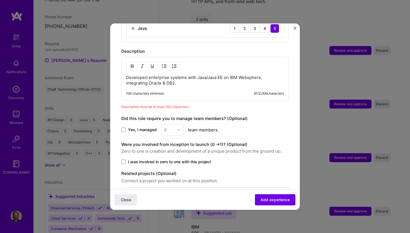
click at [129, 75] on p "Developed enterprise systems with Java/Java EE on IBM Websphere, integrating Or…" at bounding box center [205, 80] width 158 height 11
click at [185, 75] on p "Developed enterprise systems with Java/Java EE on IBM Websphere, integrating Or…" at bounding box center [205, 80] width 158 height 11
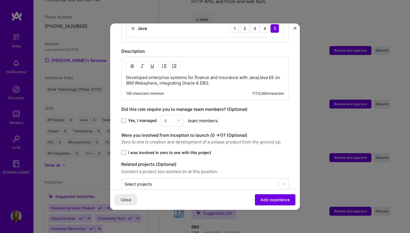
drag, startPoint x: 217, startPoint y: 75, endPoint x: 122, endPoint y: 69, distance: 95.5
click at [122, 69] on div "Developed enterprise systems for finance and insurance with Java/Java EE on IBM…" at bounding box center [204, 78] width 167 height 43
click at [148, 67] on div "Developed enterprise systems for finance and insurance with Java/Java EE on IBM…" at bounding box center [204, 78] width 167 height 43
click at [148, 75] on p "Developed enterprise systems for finance and insurance with Java/Java EE on IBM…" at bounding box center [205, 80] width 158 height 11
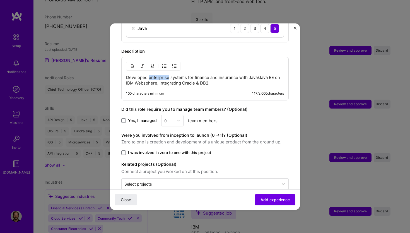
click at [148, 75] on p "Developed enterprise systems for finance and insurance with Java/Java EE on IBM…" at bounding box center [205, 80] width 158 height 11
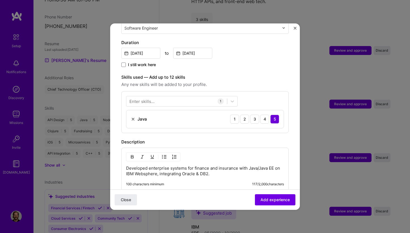
scroll to position [147, 0]
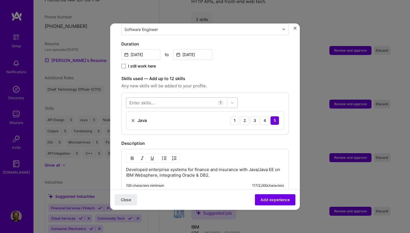
click at [199, 98] on div at bounding box center [176, 102] width 101 height 9
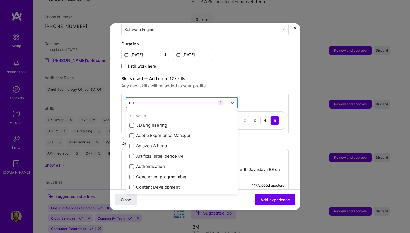
type input "e"
type input "f"
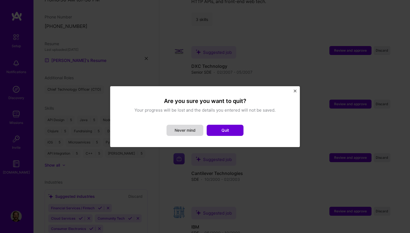
click at [186, 132] on button "Never mind" at bounding box center [184, 130] width 37 height 11
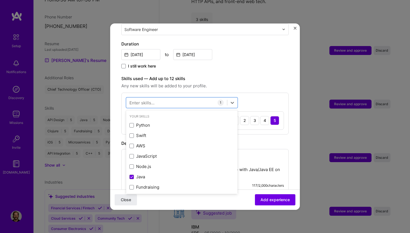
scroll to position [127, 0]
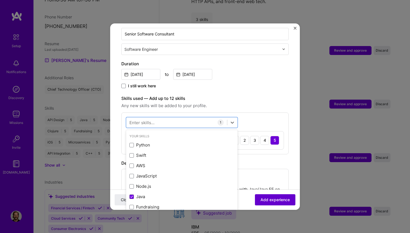
click at [273, 201] on span "Add experience" at bounding box center [274, 200] width 29 height 6
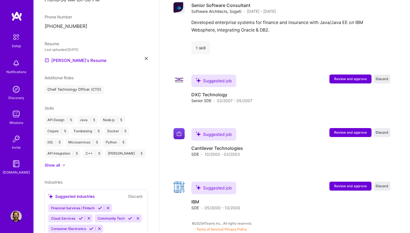
scroll to position [1343, 0]
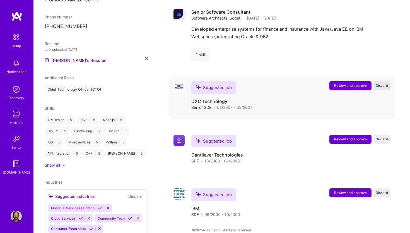
click at [385, 83] on span "Discard" at bounding box center [382, 85] width 13 height 5
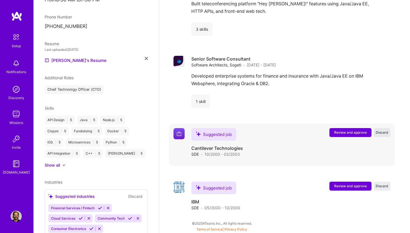
scroll to position [1290, 0]
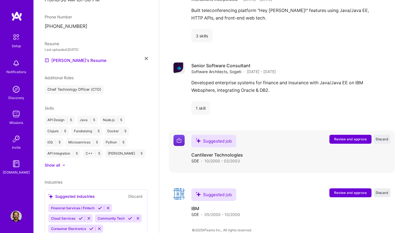
click at [354, 137] on span "Review and approve" at bounding box center [350, 139] width 33 height 5
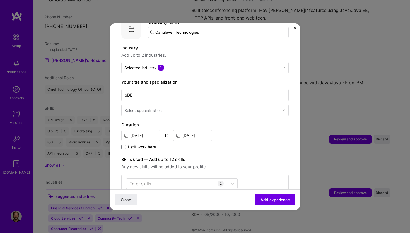
scroll to position [67, 0]
click at [172, 107] on input "text" at bounding box center [202, 110] width 156 height 6
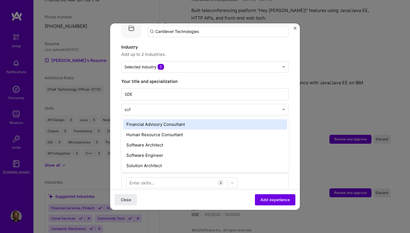
type input "soft"
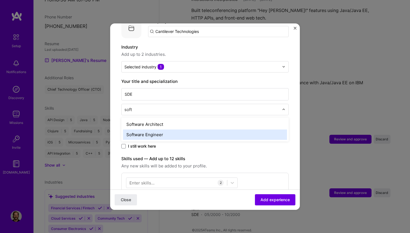
click at [154, 129] on div "Software Engineer" at bounding box center [205, 134] width 164 height 10
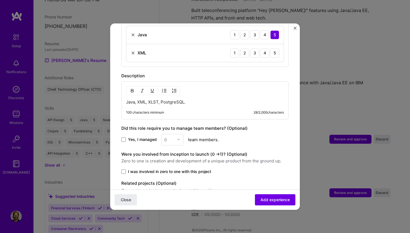
scroll to position [257, 0]
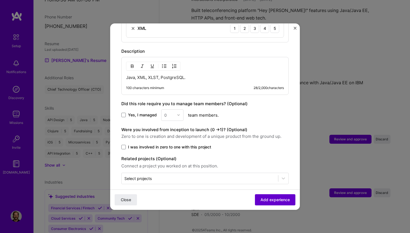
click at [277, 196] on button "Add experience" at bounding box center [275, 199] width 40 height 11
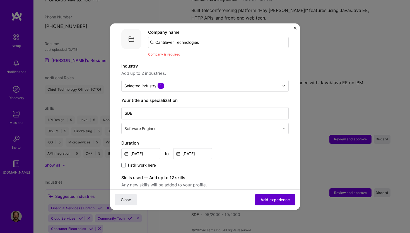
scroll to position [56, 0]
click at [201, 38] on input "Cantilever Technologies" at bounding box center [218, 42] width 141 height 11
paste input "Cantilever Technologies"
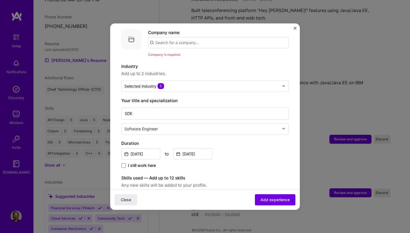
type input "Cantilever Technologies"
click at [202, 56] on div "Cantilever Technologies" at bounding box center [206, 58] width 54 height 10
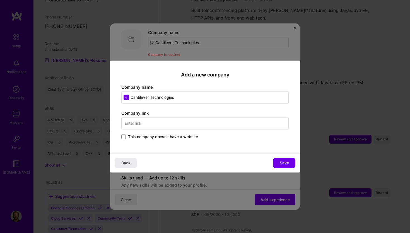
click at [124, 134] on label "This company doesn't have a website" at bounding box center [159, 137] width 77 height 6
click at [0, 0] on input "This company doesn't have a website" at bounding box center [0, 0] width 0 height 0
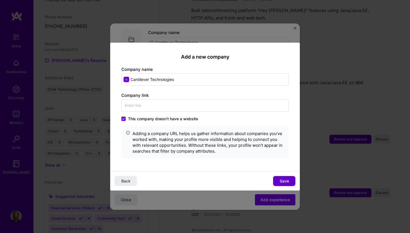
click at [288, 182] on span "Save" at bounding box center [284, 181] width 9 height 6
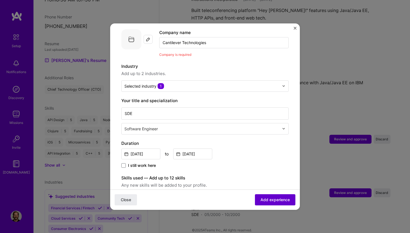
click at [279, 199] on span "Add experience" at bounding box center [274, 200] width 29 height 6
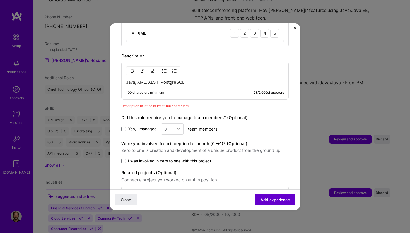
scroll to position [266, 0]
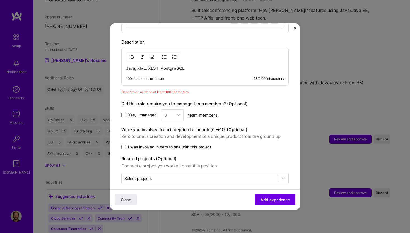
click at [197, 66] on p "Java, XML, XLST, PostgreSQL." at bounding box center [205, 69] width 158 height 6
copy p "Java, XML, XLST, PostgreSQL."
click at [194, 66] on p "Java, XML, XLST, PostgreSQL." at bounding box center [205, 69] width 158 height 6
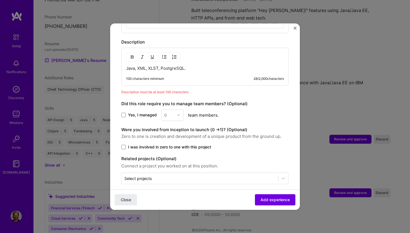
click at [194, 66] on p "Java, XML, XLST, PostgreSQL." at bounding box center [205, 69] width 158 height 6
paste div
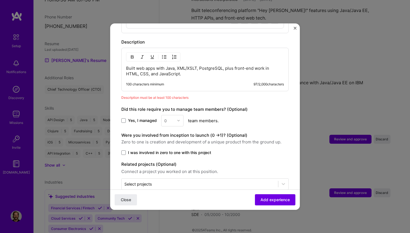
click at [156, 66] on p "Built web apps with Java, XML/XSLT, PostgreSQL, plus front-end work in HTML, CS…" at bounding box center [205, 71] width 158 height 11
click at [208, 66] on p "Built web app with Java, XML/XSLT, PostgreSQL, plus front-end work in HTML, CSS…" at bounding box center [205, 71] width 158 height 11
click at [263, 200] on span "Add experience" at bounding box center [274, 200] width 29 height 6
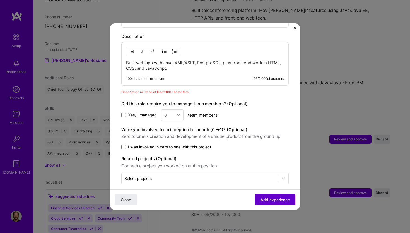
scroll to position [272, 0]
click at [176, 61] on p "Built web app with Java, XML/XSLT, PostgreSQL, plus front-end work in HTML, CSS…" at bounding box center [205, 65] width 158 height 11
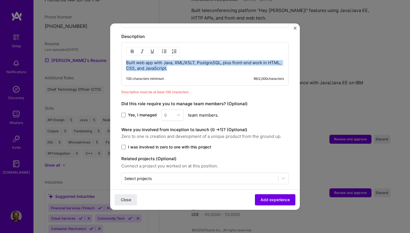
click at [176, 61] on p "Built web app with Java, XML/XSLT, PostgreSQL, plus front-end work in HTML, CSS…" at bounding box center [205, 65] width 158 height 11
click at [137, 60] on p "Built web app with Java, XML/XSLT, PostgreSQL, plus front-end work in HTML, CSS…" at bounding box center [205, 65] width 158 height 11
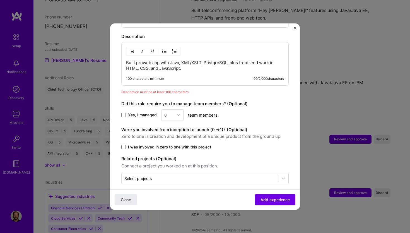
scroll to position [263, 0]
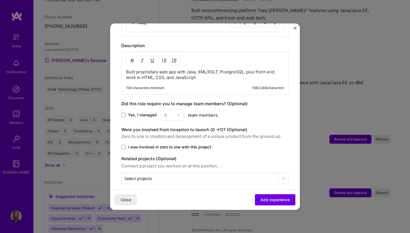
click at [202, 71] on p "Built proprietary web app with Java, XML/XSLT, PostgreSQL, plus front-end work …" at bounding box center [205, 74] width 158 height 11
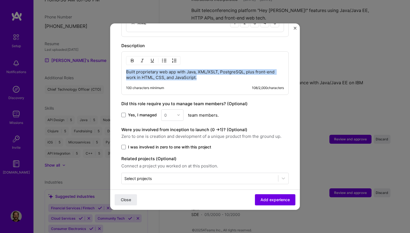
click at [202, 71] on p "Built proprietary web app with Java, XML/XSLT, PostgreSQL, plus front-end work …" at bounding box center [205, 74] width 158 height 11
click at [170, 69] on p "Built proprietary web app with Java, XML/XSLT, PostgreSQL, plus front-end work …" at bounding box center [205, 74] width 158 height 11
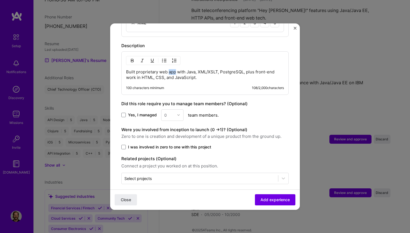
click at [170, 69] on p "Built proprietary web app with Java, XML/XSLT, PostgreSQL, plus front-end work …" at bounding box center [205, 74] width 158 height 11
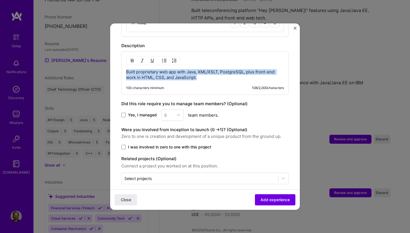
click at [170, 69] on p "Built proprietary web app with Java, XML/XSLT, PostgreSQL, plus front-end work …" at bounding box center [205, 74] width 158 height 11
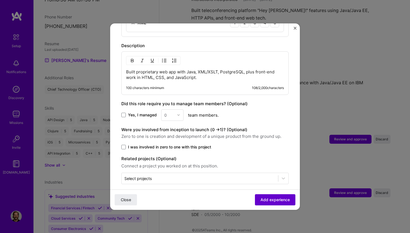
click at [278, 199] on span "Add experience" at bounding box center [274, 200] width 29 height 6
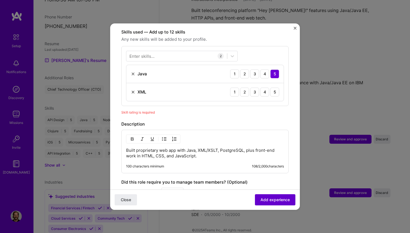
scroll to position [193, 0]
click at [276, 90] on div "5" at bounding box center [274, 92] width 9 height 9
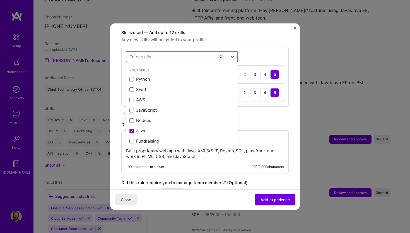
click at [159, 52] on div at bounding box center [176, 56] width 101 height 9
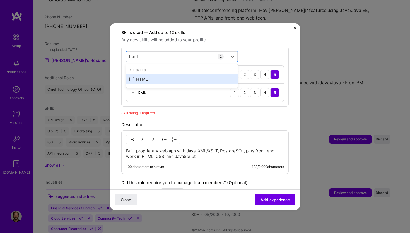
click at [132, 77] on span at bounding box center [131, 79] width 4 height 4
click at [0, 0] on input "checkbox" at bounding box center [0, 0] width 0 height 0
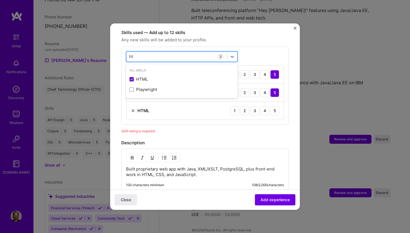
type input "h"
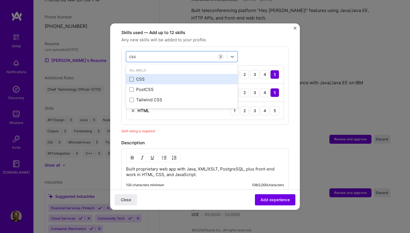
click at [132, 77] on span at bounding box center [131, 79] width 4 height 4
click at [0, 0] on input "checkbox" at bounding box center [0, 0] width 0 height 0
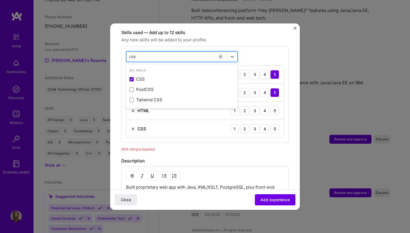
click at [147, 52] on div "css css" at bounding box center [176, 56] width 101 height 9
type input "c"
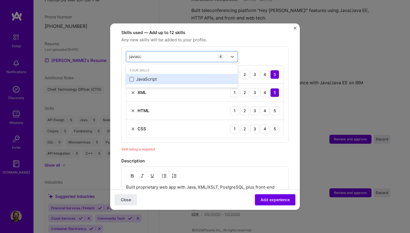
click at [132, 77] on span at bounding box center [131, 79] width 4 height 4
click at [0, 0] on input "checkbox" at bounding box center [0, 0] width 0 height 0
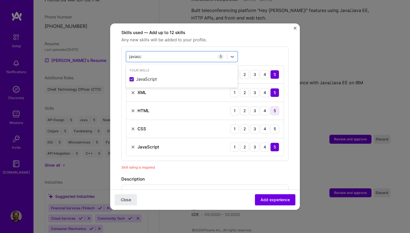
type input "javasc"
click at [274, 106] on div "5" at bounding box center [274, 110] width 9 height 9
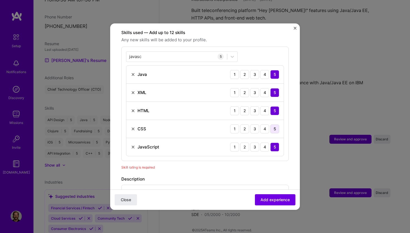
click at [275, 124] on div "5" at bounding box center [274, 128] width 9 height 9
click at [282, 198] on span "Add experience" at bounding box center [274, 200] width 29 height 6
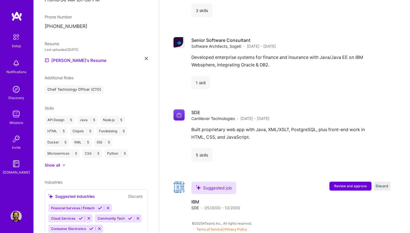
scroll to position [1308, 0]
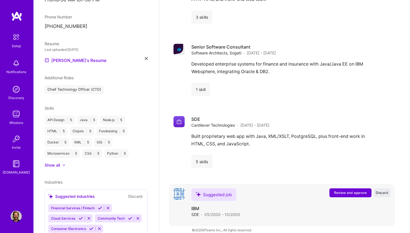
click at [347, 190] on span "Review and approve" at bounding box center [350, 192] width 33 height 5
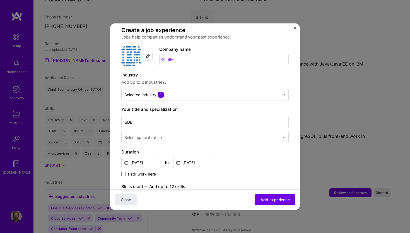
scroll to position [61, 0]
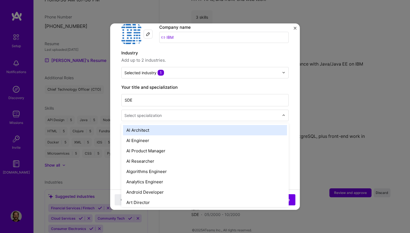
click at [185, 112] on input "text" at bounding box center [202, 115] width 156 height 6
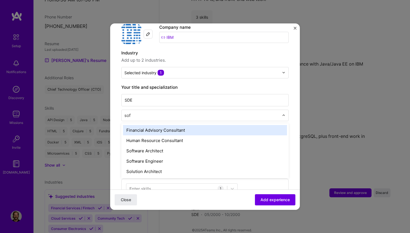
type input "soft"
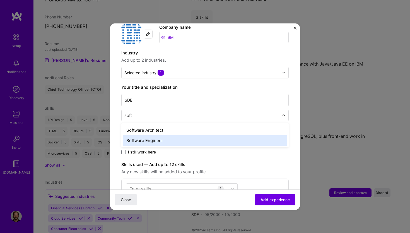
click at [163, 135] on div "Software Engineer" at bounding box center [205, 140] width 164 height 10
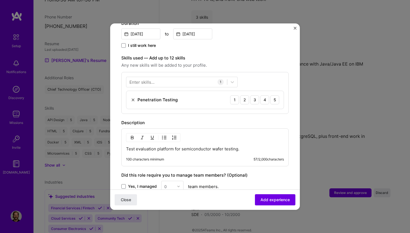
scroll to position [169, 0]
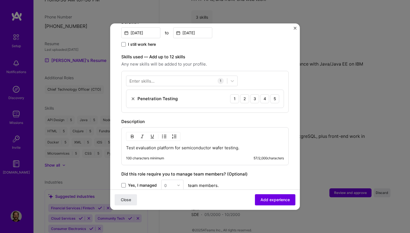
click at [135, 96] on img at bounding box center [133, 98] width 4 height 4
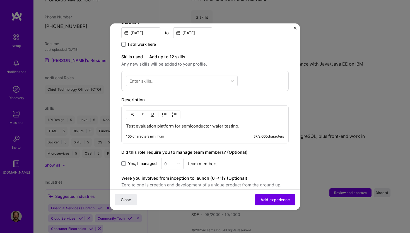
click at [153, 78] on div "Enter skills..." at bounding box center [141, 81] width 25 height 6
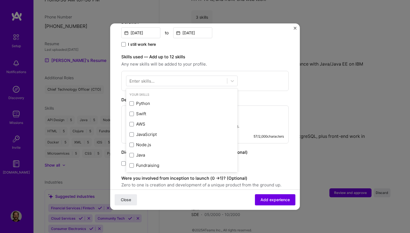
click at [153, 78] on div "Enter skills..." at bounding box center [141, 81] width 25 height 6
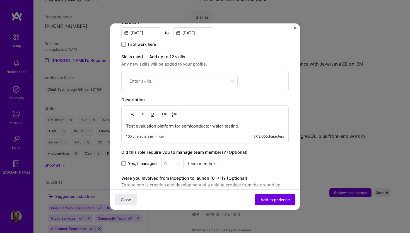
click at [153, 78] on div "Enter skills..." at bounding box center [141, 81] width 25 height 6
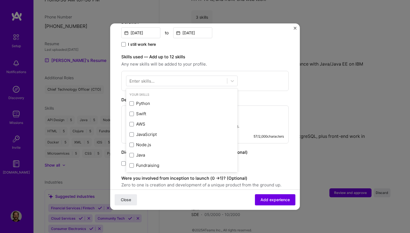
click at [150, 78] on div "Enter skills..." at bounding box center [141, 81] width 25 height 6
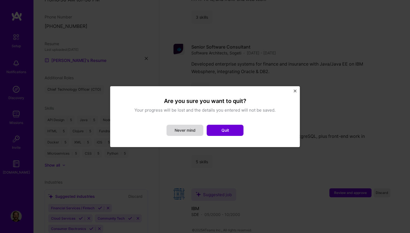
click at [189, 133] on button "Never mind" at bounding box center [184, 130] width 37 height 11
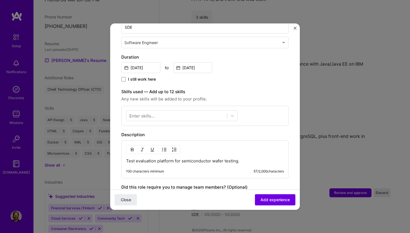
scroll to position [135, 0]
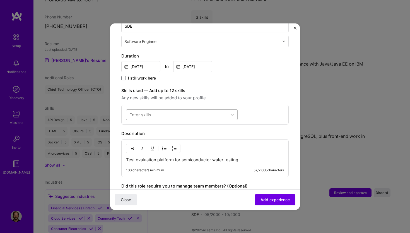
click at [155, 110] on div at bounding box center [176, 114] width 101 height 9
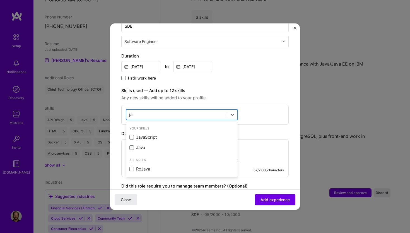
type input "j"
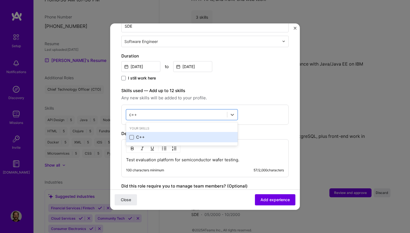
click at [132, 135] on span at bounding box center [131, 137] width 4 height 4
click at [0, 0] on input "checkbox" at bounding box center [0, 0] width 0 height 0
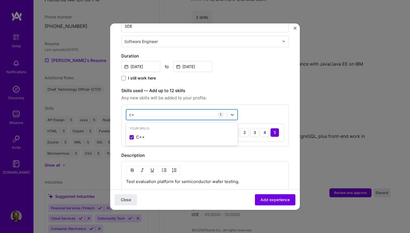
type input "c"
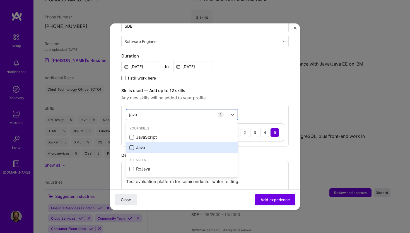
click at [133, 145] on span at bounding box center [131, 147] width 4 height 4
click at [0, 0] on input "checkbox" at bounding box center [0, 0] width 0 height 0
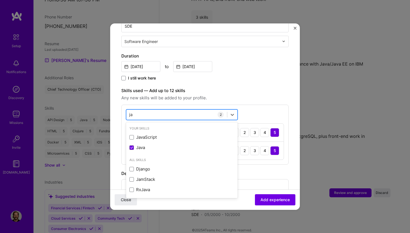
type input "j"
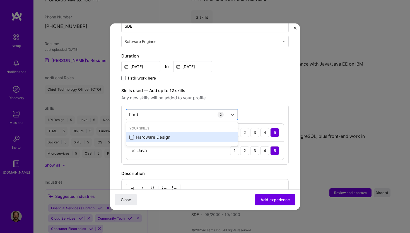
click at [131, 135] on span at bounding box center [131, 137] width 4 height 4
click at [0, 0] on input "checkbox" at bounding box center [0, 0] width 0 height 0
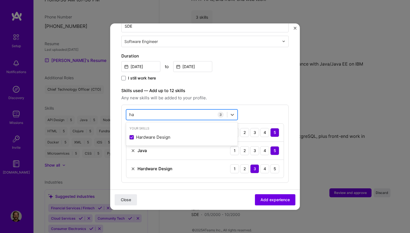
type input "h"
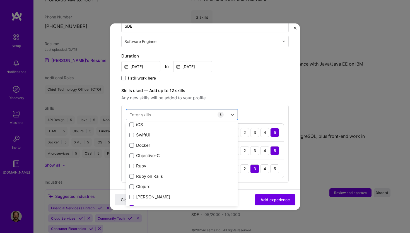
scroll to position [0, 0]
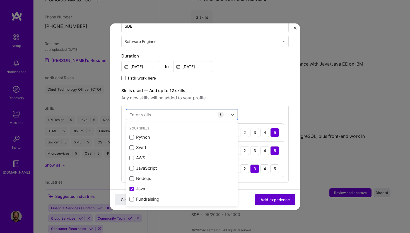
click at [268, 200] on span "Add experience" at bounding box center [274, 200] width 29 height 6
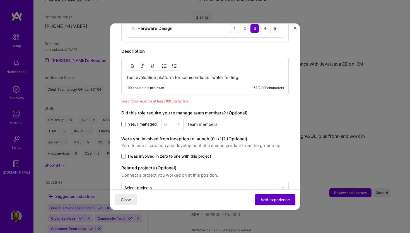
scroll to position [275, 0]
click at [231, 75] on p "Test evaluation platform for semiconductor wafer testing." at bounding box center [205, 78] width 158 height 6
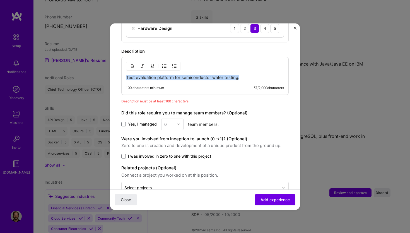
click at [231, 75] on p "Test evaluation platform for semiconductor wafer testing." at bounding box center [205, 78] width 158 height 6
copy p "Test evaluation platform for semiconductor wafer testing."
click at [248, 75] on p "Test evaluation platform for semiconductor wafer testing." at bounding box center [205, 78] width 158 height 6
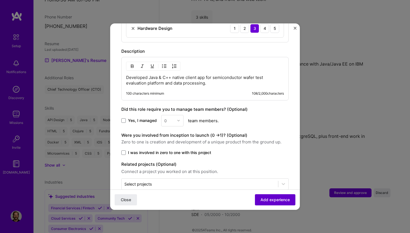
click at [265, 197] on span "Add experience" at bounding box center [274, 200] width 29 height 6
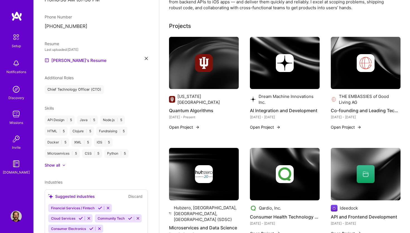
scroll to position [0, 0]
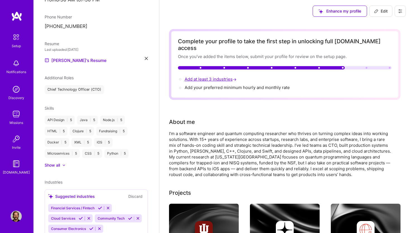
click at [217, 76] on span "Add at least 3 industries →" at bounding box center [211, 78] width 53 height 5
select select "NL"
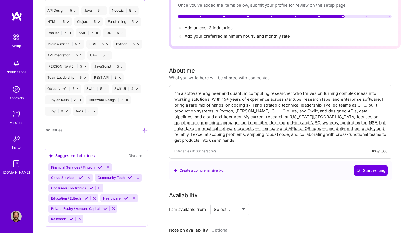
scroll to position [54, 0]
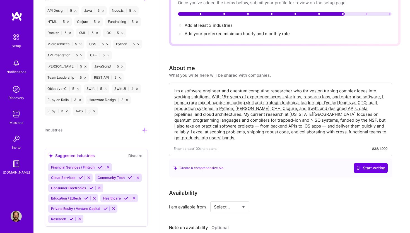
click at [145, 127] on icon at bounding box center [145, 130] width 6 height 6
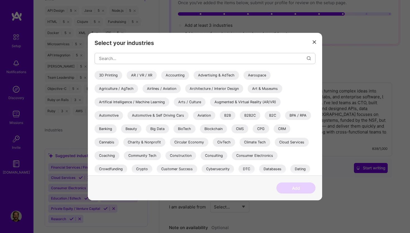
click at [316, 44] on button "modal" at bounding box center [314, 41] width 7 height 9
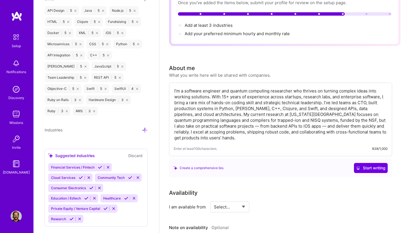
click at [99, 165] on icon at bounding box center [100, 167] width 4 height 4
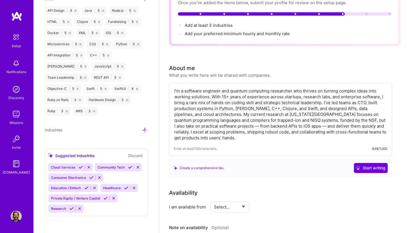
scroll to position [395, 0]
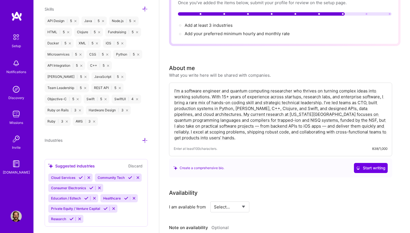
click at [79, 175] on icon at bounding box center [81, 177] width 4 height 4
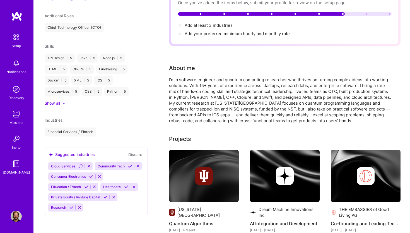
scroll to position [201, 0]
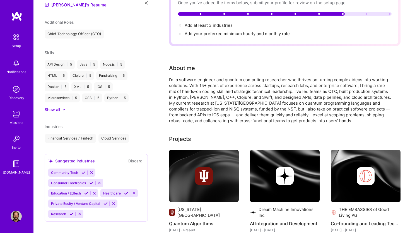
click at [91, 181] on icon at bounding box center [91, 183] width 4 height 4
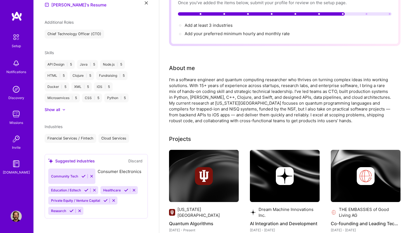
scroll to position [191, 0]
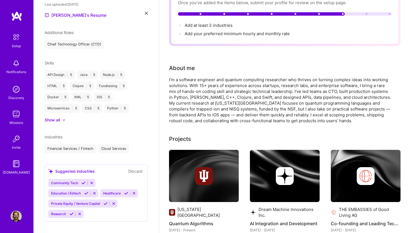
click at [83, 181] on icon at bounding box center [83, 183] width 4 height 4
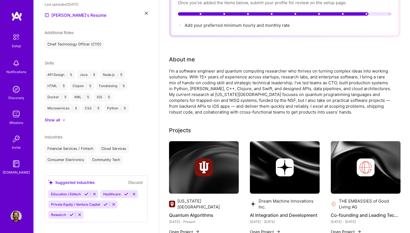
click at [124, 192] on icon at bounding box center [126, 194] width 4 height 4
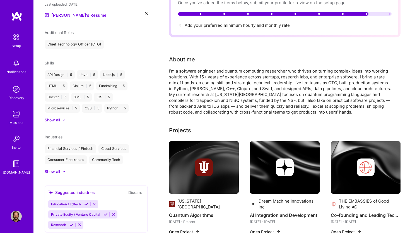
click at [105, 212] on icon at bounding box center [105, 214] width 4 height 4
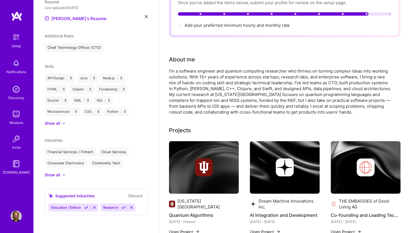
scroll to position [181, 0]
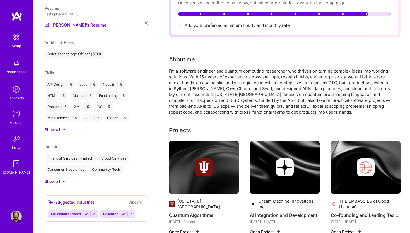
click at [122, 212] on icon at bounding box center [124, 214] width 4 height 4
click at [93, 212] on icon at bounding box center [94, 214] width 4 height 4
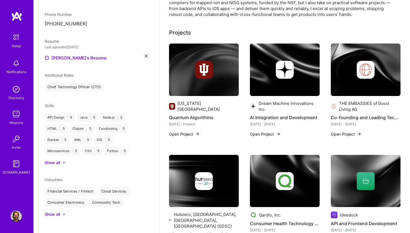
scroll to position [152, 0]
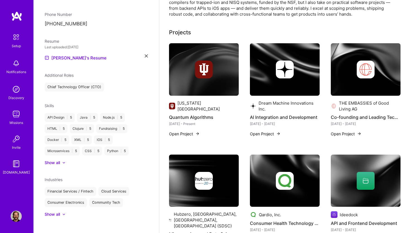
click at [59, 211] on div "Show all" at bounding box center [52, 214] width 15 height 6
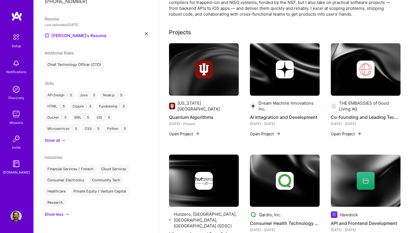
scroll to position [0, 0]
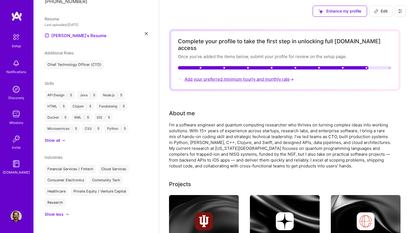
click at [208, 76] on span "Add your preferred minimum hourly and monthly rate →" at bounding box center [240, 78] width 110 height 5
select select "NL"
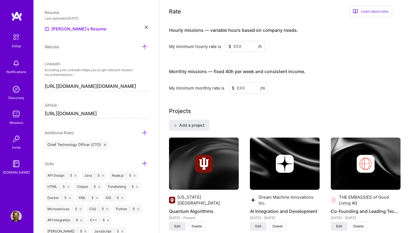
scroll to position [333, 0]
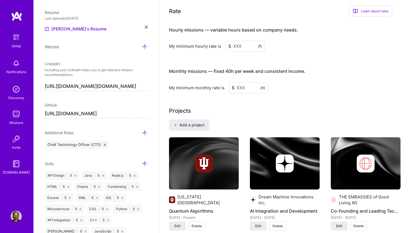
click at [241, 41] on input at bounding box center [245, 46] width 39 height 11
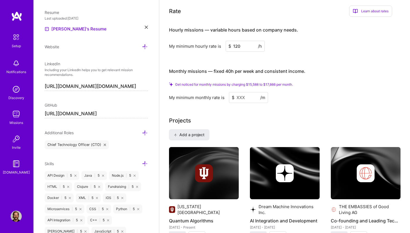
click at [242, 93] on input at bounding box center [248, 97] width 39 height 11
click at [249, 41] on input "120" at bounding box center [245, 46] width 39 height 11
type input "1"
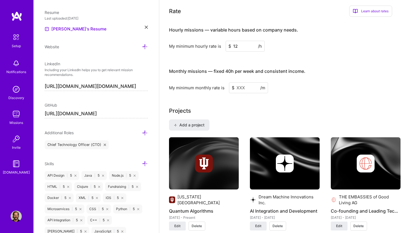
type input "120"
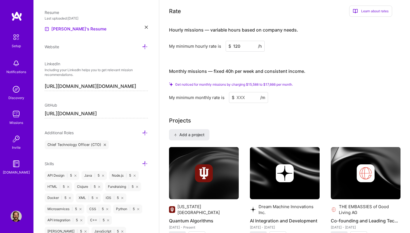
click at [243, 92] on input at bounding box center [248, 97] width 39 height 11
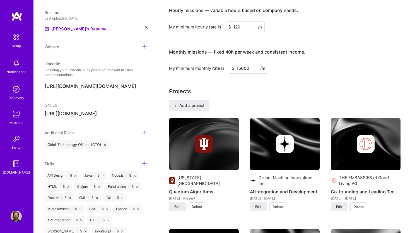
click at [341, 70] on div "My minimum monthly rate is $ 15000 /m" at bounding box center [280, 68] width 223 height 11
click at [258, 93] on div "Projects" at bounding box center [284, 91] width 231 height 8
click at [240, 73] on input "15000" at bounding box center [248, 68] width 39 height 11
click at [240, 69] on input "15000" at bounding box center [248, 68] width 39 height 11
click at [298, 48] on div "Monthly missions — fixed 40h per week and consistent income." at bounding box center [237, 51] width 136 height 17
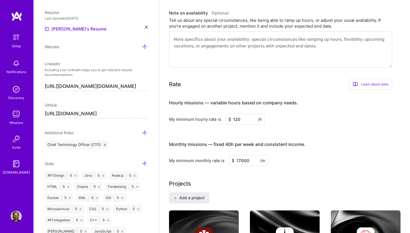
scroll to position [282, 0]
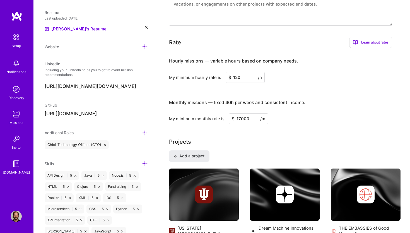
click at [238, 119] on input "17000" at bounding box center [248, 118] width 39 height 11
click at [241, 120] on input "17000" at bounding box center [248, 118] width 39 height 11
type input "15000"
click at [330, 79] on div "My minimum hourly rate is $ 120 /h" at bounding box center [280, 77] width 223 height 11
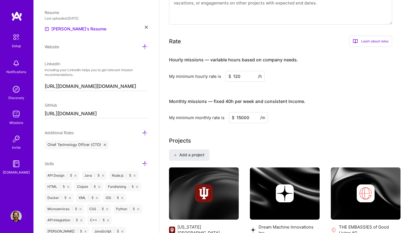
scroll to position [0, 0]
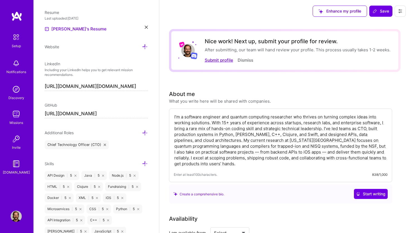
click at [224, 61] on button "Submit profile" at bounding box center [219, 60] width 28 height 6
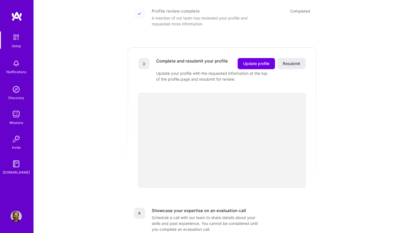
scroll to position [120, 0]
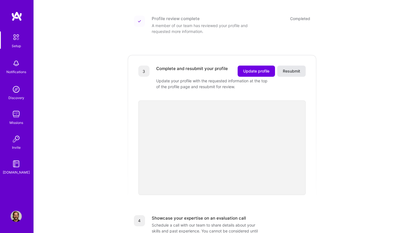
click at [294, 68] on span "Resubmit" at bounding box center [291, 71] width 17 height 6
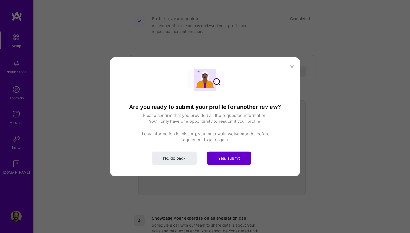
click at [230, 160] on span "Yes, submit" at bounding box center [229, 158] width 22 height 6
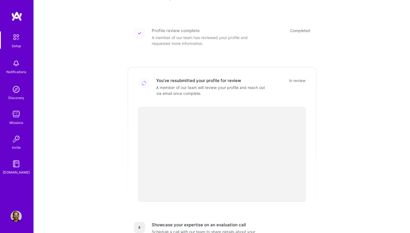
scroll to position [108, 0]
